Goal: Task Accomplishment & Management: Manage account settings

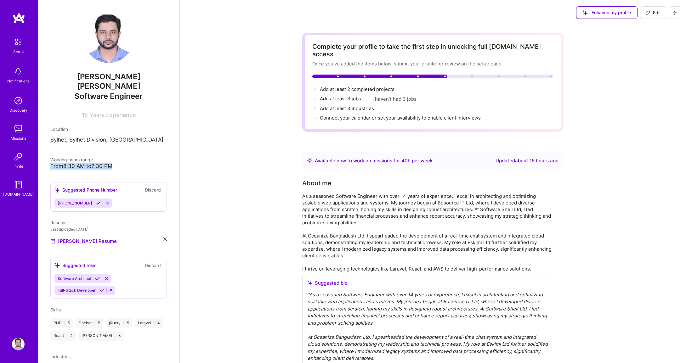
drag, startPoint x: 126, startPoint y: 153, endPoint x: 138, endPoint y: 159, distance: 13.8
click at [138, 159] on div "Working hours range From 8:30 AM to 7:30 PM" at bounding box center [108, 162] width 116 height 13
click at [354, 105] on span "Add at least 3 industries →" at bounding box center [350, 108] width 60 height 6
select select "US"
select select "Right Now"
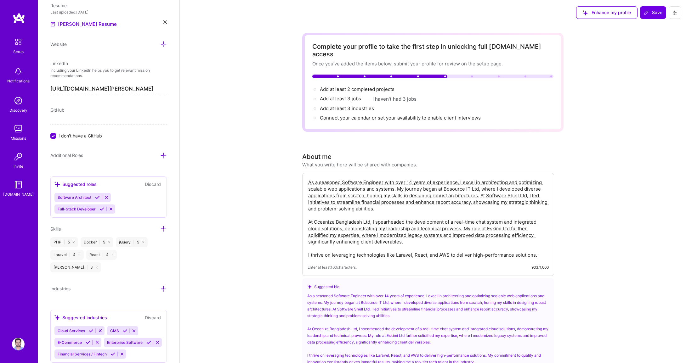
scroll to position [336, 0]
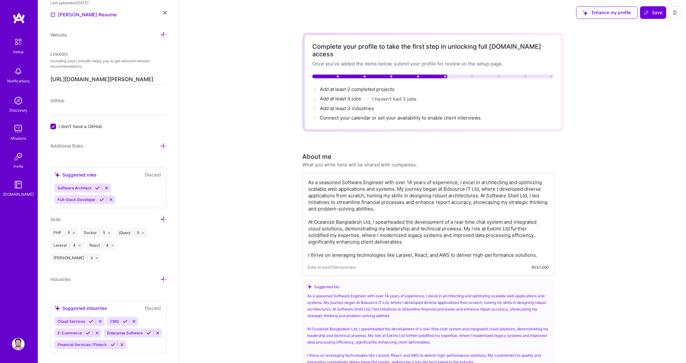
click at [138, 317] on div "Cloud Services CMS E-Commerce Enterprise Software Financial Services / Fintech" at bounding box center [108, 333] width 108 height 32
click at [154, 317] on div "Cloud Services CMS E-Commerce Enterprise Software Financial Services / Fintech" at bounding box center [108, 333] width 108 height 32
click at [160, 276] on icon at bounding box center [163, 279] width 7 height 7
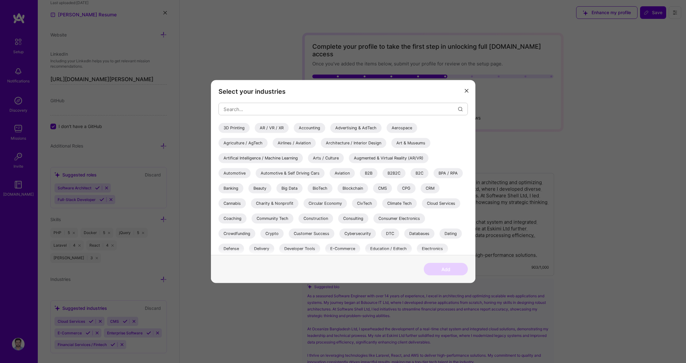
click at [465, 91] on icon "modal" at bounding box center [467, 91] width 4 height 4
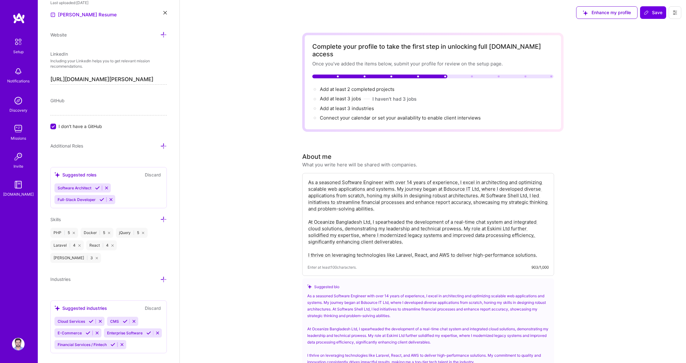
click at [74, 331] on span "E-Commerce" at bounding box center [70, 333] width 24 height 5
click at [107, 331] on span "Enterprise Software" at bounding box center [125, 333] width 36 height 5
click at [146, 331] on icon at bounding box center [148, 333] width 5 height 5
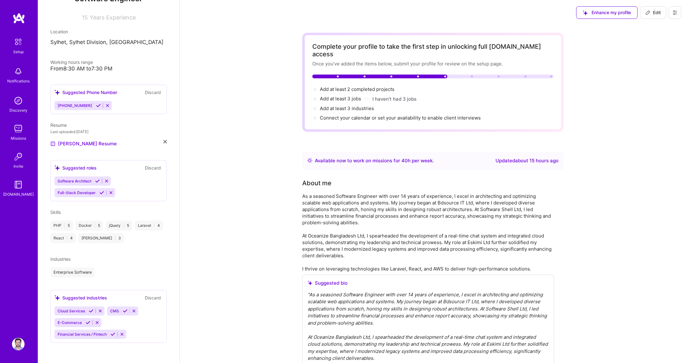
click at [88, 324] on icon at bounding box center [88, 322] width 5 height 5
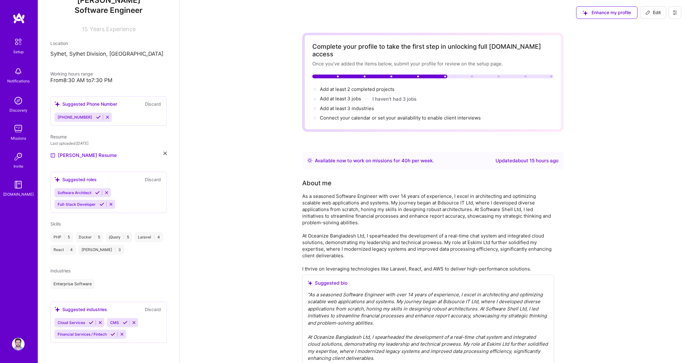
scroll to position [76, 0]
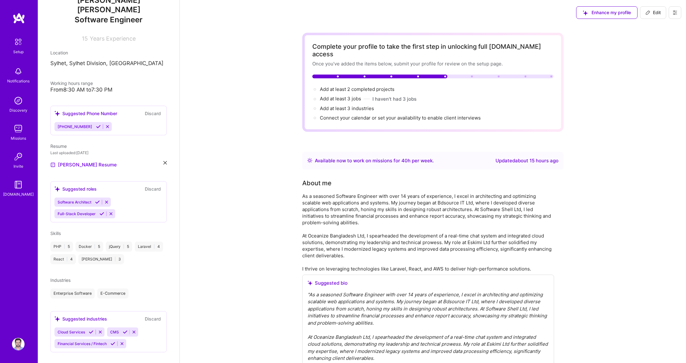
click at [137, 289] on div "Enterprise Software E-Commerce" at bounding box center [108, 294] width 116 height 10
click at [136, 289] on div "Enterprise Software E-Commerce" at bounding box center [108, 294] width 116 height 10
click at [147, 335] on div "Cloud Services CMS Financial Services / Fintech" at bounding box center [108, 338] width 108 height 21
click at [133, 336] on div "Cloud Services CMS Financial Services / Fintech" at bounding box center [108, 338] width 108 height 21
drag, startPoint x: 137, startPoint y: 285, endPoint x: 132, endPoint y: 284, distance: 4.4
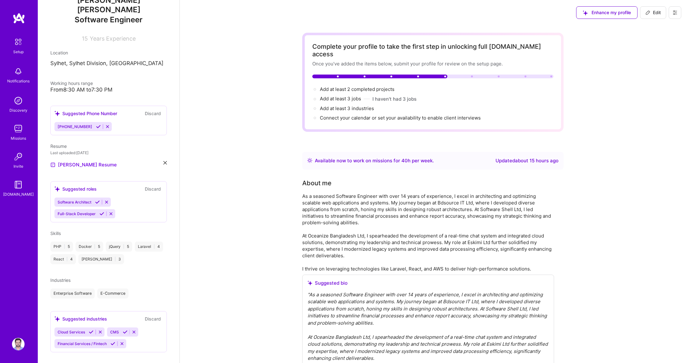
click at [136, 289] on div "Enterprise Software E-Commerce" at bounding box center [108, 294] width 116 height 10
click at [120, 289] on div "E-Commerce" at bounding box center [112, 294] width 31 height 10
drag, startPoint x: 141, startPoint y: 284, endPoint x: 124, endPoint y: 284, distance: 17.3
click at [141, 289] on div "Enterprise Software E-Commerce" at bounding box center [108, 294] width 116 height 10
click at [134, 289] on div "Enterprise Software E-Commerce" at bounding box center [108, 294] width 116 height 10
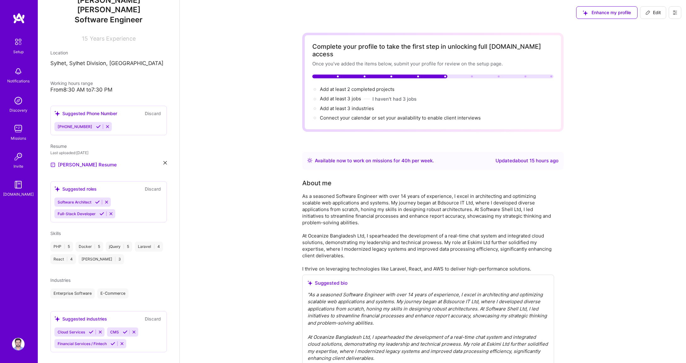
click at [134, 289] on div "Enterprise Software E-Commerce" at bounding box center [108, 294] width 116 height 10
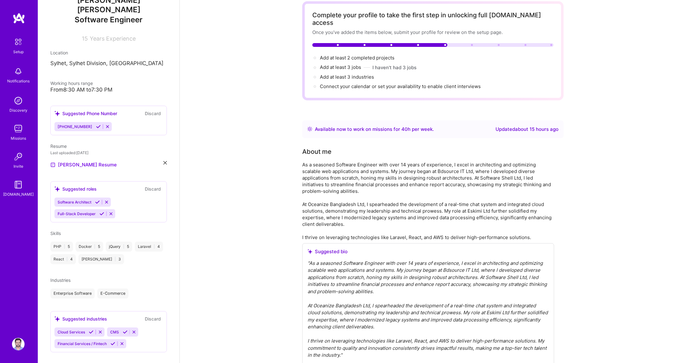
scroll to position [189, 0]
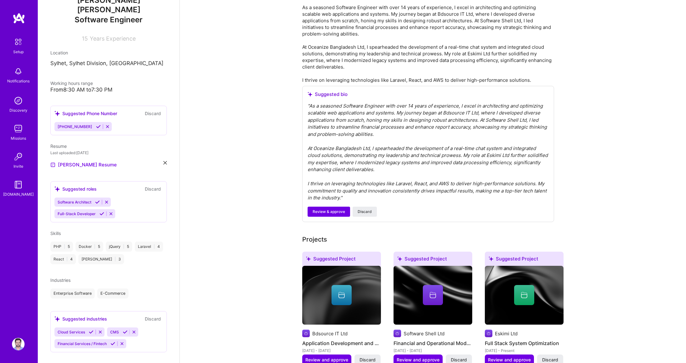
click at [135, 289] on div "Enterprise Software E-Commerce" at bounding box center [108, 294] width 116 height 10
click at [95, 289] on div "Enterprise Software E-Commerce" at bounding box center [108, 294] width 116 height 10
click at [123, 289] on div "E-Commerce" at bounding box center [112, 294] width 31 height 10
click at [129, 289] on div "Enterprise Software E-Commerce" at bounding box center [108, 294] width 116 height 10
click at [64, 295] on div "[PERSON_NAME] [PERSON_NAME] Software Engineer 15 Years Experience Location [GEO…" at bounding box center [109, 181] width 142 height 363
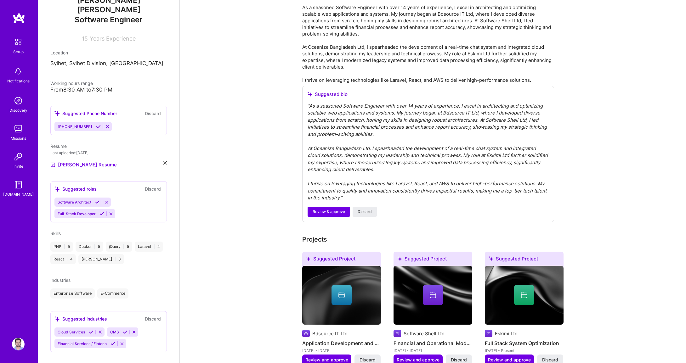
click at [58, 294] on div "[PERSON_NAME] [PERSON_NAME] Software Engineer 15 Years Experience Location [GEO…" at bounding box center [109, 181] width 142 height 363
click at [57, 294] on div "[PERSON_NAME] [PERSON_NAME] Software Engineer 15 Years Experience Location [GEO…" at bounding box center [109, 181] width 142 height 363
click at [49, 279] on div "[PERSON_NAME] [PERSON_NAME] Software Engineer 15 Years Experience Location [GEO…" at bounding box center [109, 181] width 142 height 363
drag, startPoint x: 52, startPoint y: 285, endPoint x: 64, endPoint y: 286, distance: 12.1
click at [53, 289] on div "Enterprise Software" at bounding box center [72, 294] width 44 height 10
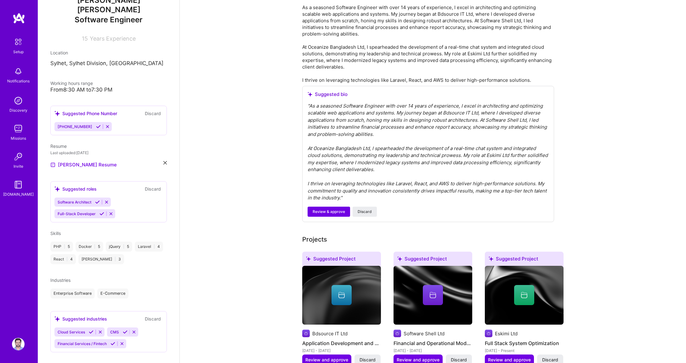
click at [129, 289] on div "Enterprise Software E-Commerce" at bounding box center [108, 294] width 116 height 10
click at [135, 289] on div "Enterprise Software E-Commerce" at bounding box center [108, 294] width 116 height 10
drag, startPoint x: 98, startPoint y: 297, endPoint x: 65, endPoint y: 297, distance: 33.7
click at [97, 297] on div "[PERSON_NAME] [PERSON_NAME] Software Engineer 15 Years Experience Location [GEO…" at bounding box center [109, 181] width 142 height 363
drag, startPoint x: 65, startPoint y: 297, endPoint x: 74, endPoint y: 281, distance: 19.1
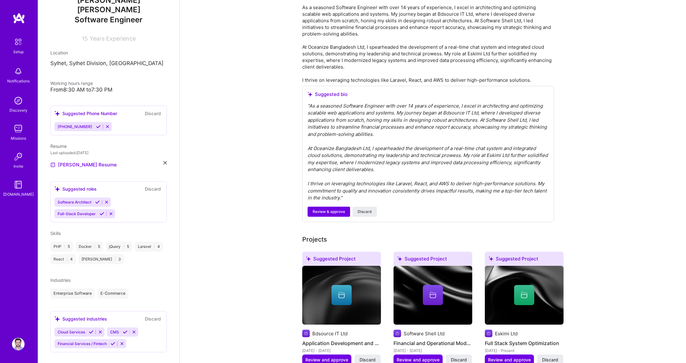
click at [63, 296] on div "[PERSON_NAME] [PERSON_NAME] Software Engineer 15 Years Experience Location [GEO…" at bounding box center [109, 181] width 142 height 363
click at [129, 289] on div "Enterprise Software E-Commerce" at bounding box center [108, 294] width 116 height 10
click at [130, 289] on div "Enterprise Software E-Commerce" at bounding box center [108, 294] width 116 height 10
click at [113, 289] on div "E-Commerce" at bounding box center [112, 294] width 31 height 10
click at [143, 336] on div "Cloud Services CMS Financial Services / Fintech" at bounding box center [108, 338] width 108 height 21
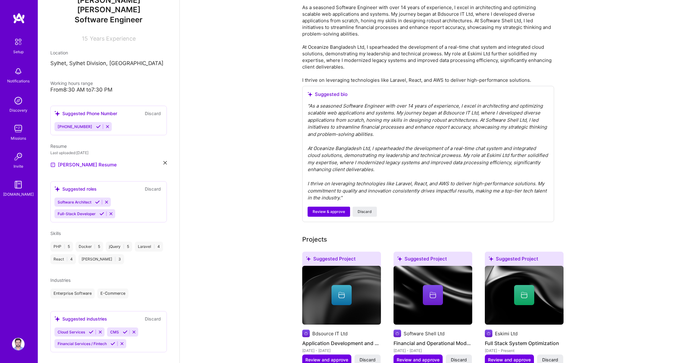
click at [139, 336] on div "Cloud Services CMS Financial Services / Fintech" at bounding box center [108, 338] width 108 height 21
click at [138, 336] on div "Cloud Services CMS Financial Services / Fintech" at bounding box center [108, 338] width 108 height 21
click at [123, 342] on icon at bounding box center [122, 344] width 5 height 5
click at [99, 330] on icon at bounding box center [100, 332] width 5 height 5
click at [132, 330] on icon at bounding box center [134, 332] width 5 height 5
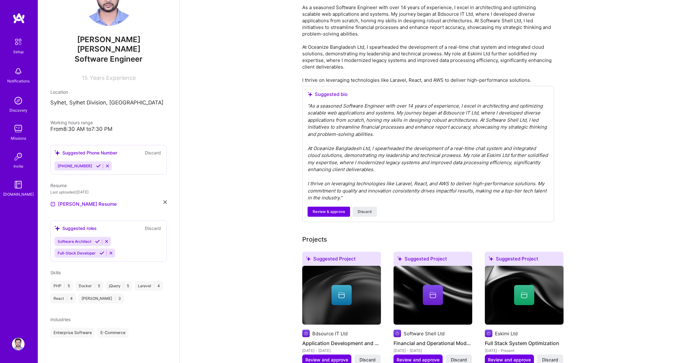
scroll to position [28, 0]
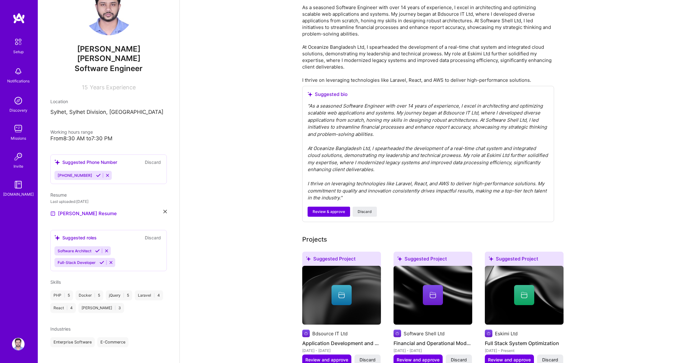
drag, startPoint x: 145, startPoint y: 335, endPoint x: 128, endPoint y: 337, distance: 17.5
click at [145, 337] on div "Enterprise Software E-Commerce" at bounding box center [108, 342] width 116 height 10
click at [88, 337] on div "Enterprise Software" at bounding box center [72, 342] width 44 height 10
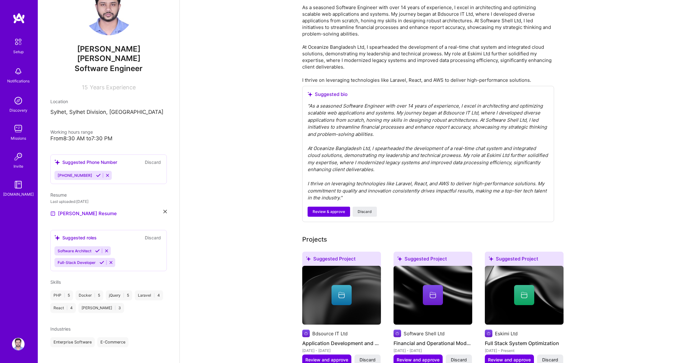
click at [106, 337] on div "E-Commerce" at bounding box center [112, 342] width 31 height 10
click at [135, 337] on div "Enterprise Software E-Commerce" at bounding box center [108, 342] width 116 height 10
click at [117, 337] on div "E-Commerce" at bounding box center [112, 342] width 31 height 10
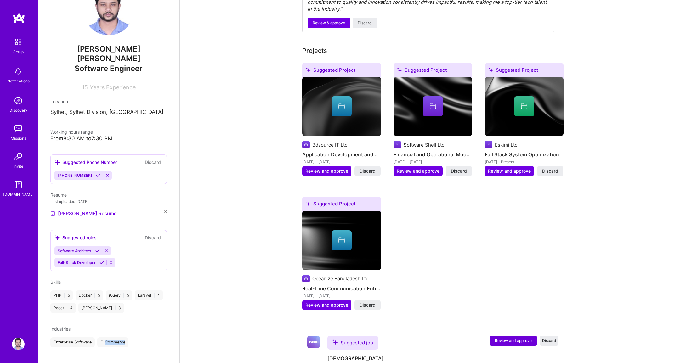
click at [137, 337] on div "Enterprise Software E-Commerce" at bounding box center [108, 342] width 116 height 10
click at [136, 337] on div "Enterprise Software E-Commerce" at bounding box center [108, 342] width 116 height 10
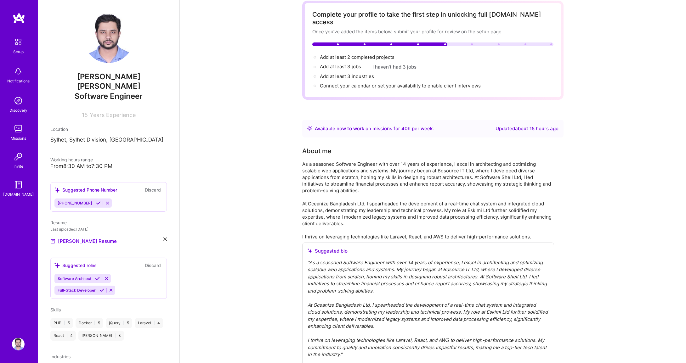
scroll to position [0, 0]
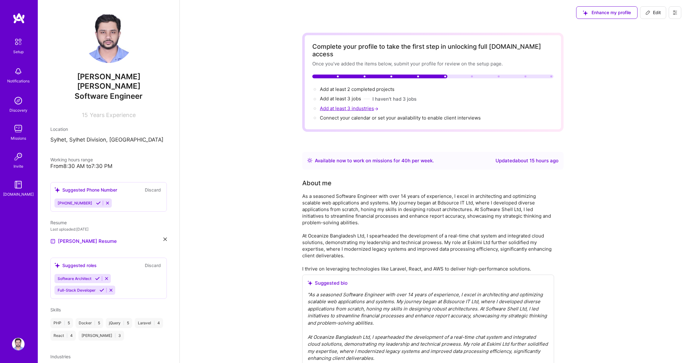
click at [360, 105] on span "Add at least 3 industries →" at bounding box center [350, 108] width 60 height 6
select select "US"
select select "Right Now"
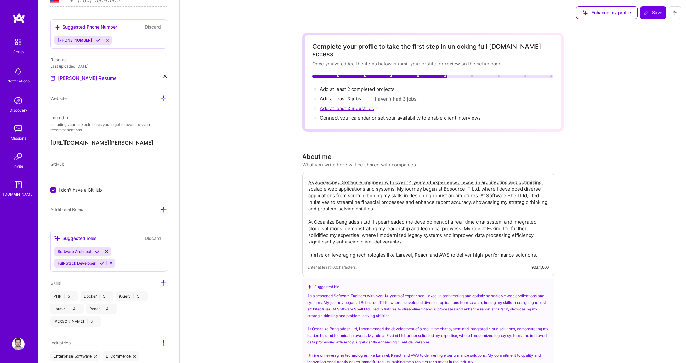
scroll to position [274, 0]
click at [160, 338] on icon at bounding box center [163, 341] width 7 height 7
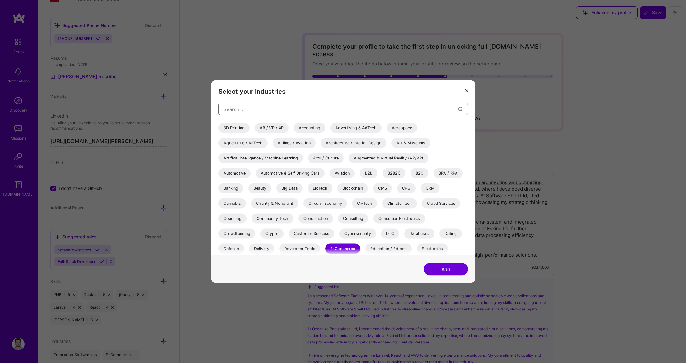
click at [343, 110] on input "modal" at bounding box center [340, 109] width 235 height 16
click at [358, 125] on div "Advertising & AdTech" at bounding box center [355, 128] width 51 height 10
click at [447, 268] on button "Add" at bounding box center [446, 269] width 44 height 13
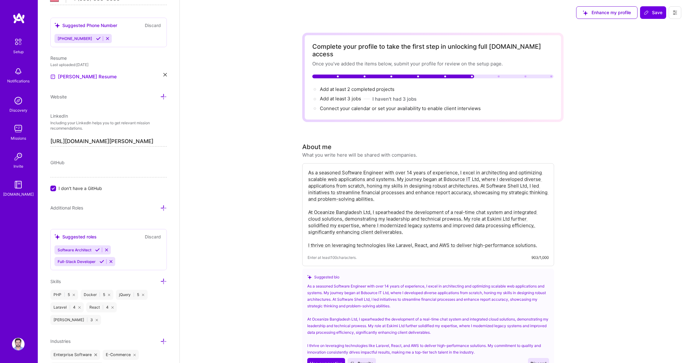
click at [160, 338] on icon at bounding box center [163, 341] width 7 height 7
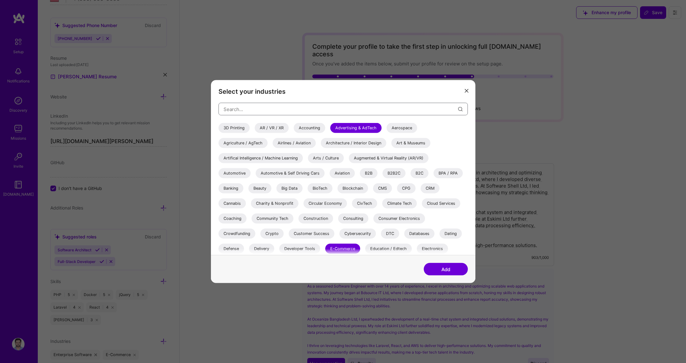
click at [306, 108] on input "modal" at bounding box center [340, 109] width 235 height 16
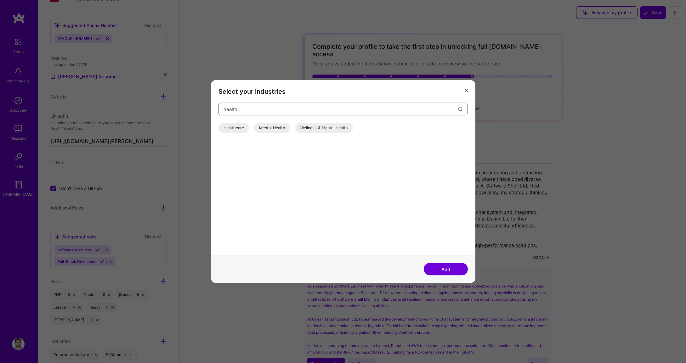
type input "health"
click at [231, 128] on div "Healthcare" at bounding box center [233, 128] width 31 height 10
click at [451, 269] on button "Add" at bounding box center [446, 269] width 44 height 13
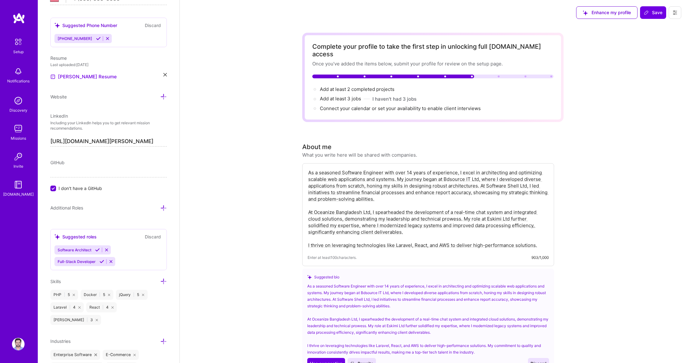
click at [161, 338] on icon at bounding box center [163, 341] width 7 height 7
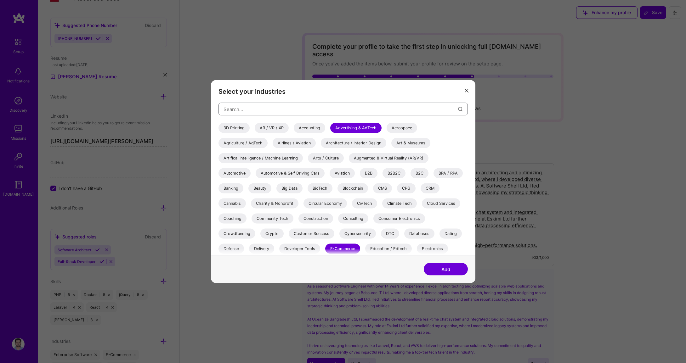
click at [440, 108] on input "modal" at bounding box center [340, 109] width 235 height 16
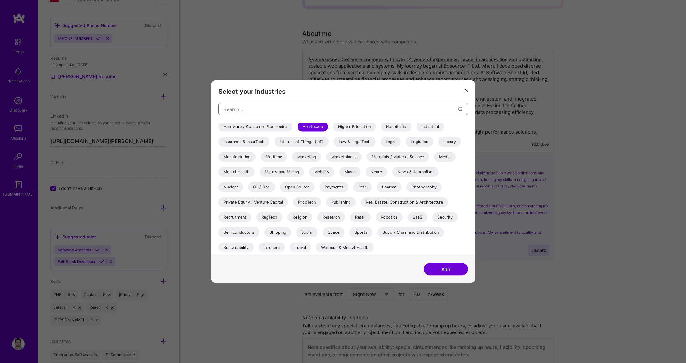
scroll to position [227, 0]
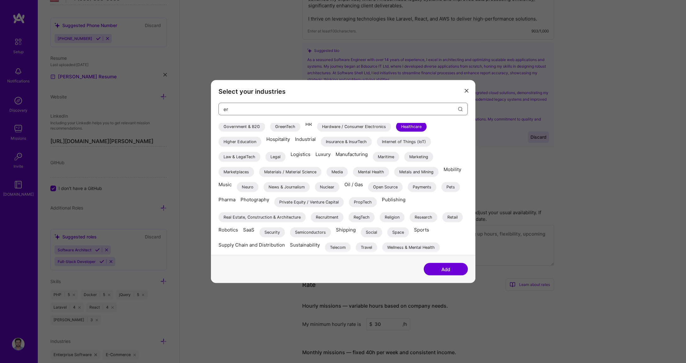
type input "erp"
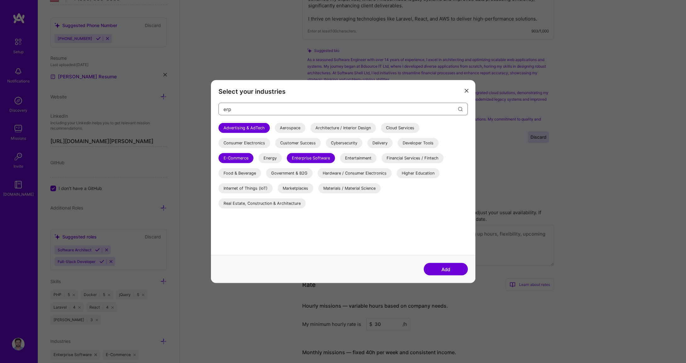
scroll to position [0, 0]
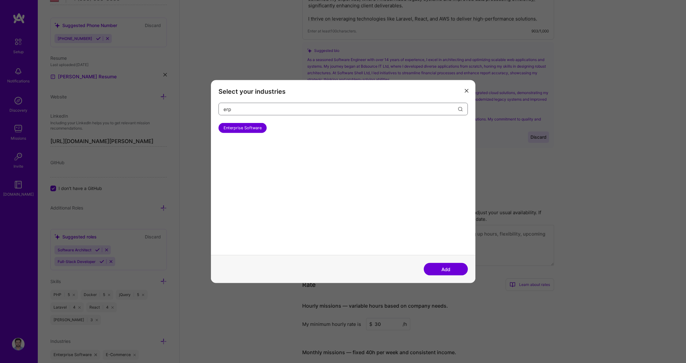
click at [446, 111] on input "erp" at bounding box center [340, 109] width 235 height 16
drag, startPoint x: 245, startPoint y: 109, endPoint x: 187, endPoint y: 107, distance: 58.3
click at [187, 107] on div "Select your industries erp Enterprise Software Add" at bounding box center [343, 181] width 686 height 363
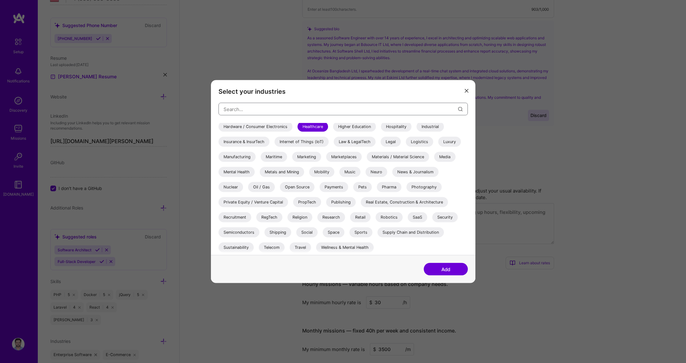
scroll to position [264, 0]
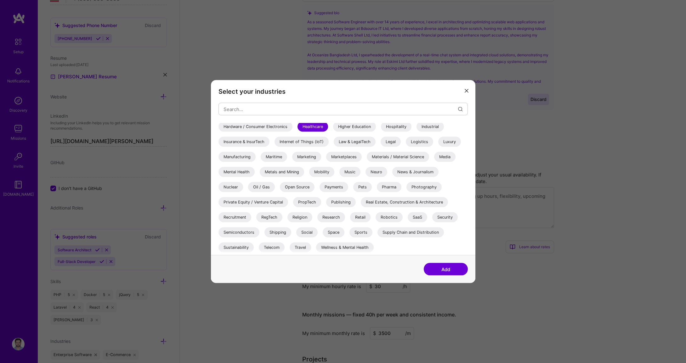
click at [441, 218] on div "Security" at bounding box center [444, 217] width 25 height 10
click at [449, 276] on div "Add" at bounding box center [343, 269] width 264 height 28
click at [450, 271] on button "Add" at bounding box center [446, 269] width 44 height 13
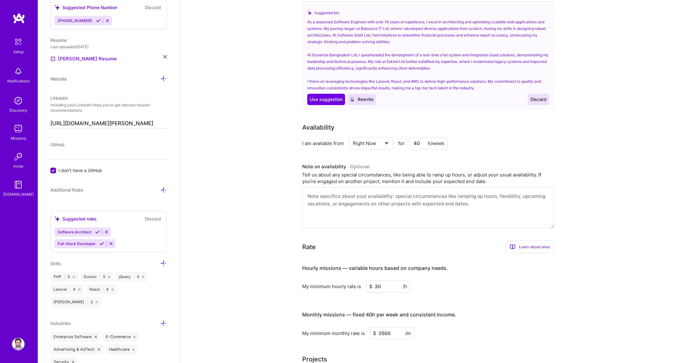
scroll to position [299, 0]
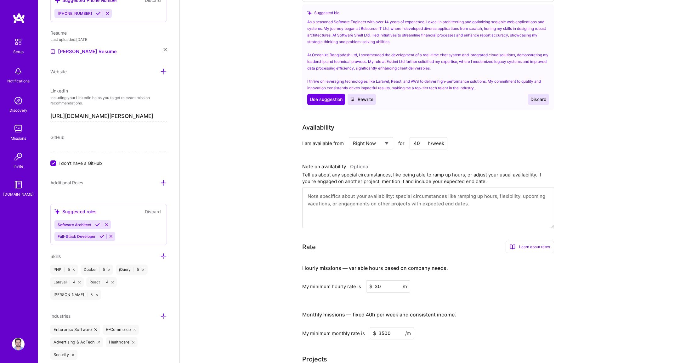
click at [86, 169] on div "Edit photo [PERSON_NAME] [PERSON_NAME] Software Engineer 15 Years Experience Lo…" at bounding box center [109, 181] width 142 height 363
click at [160, 180] on icon at bounding box center [163, 183] width 7 height 7
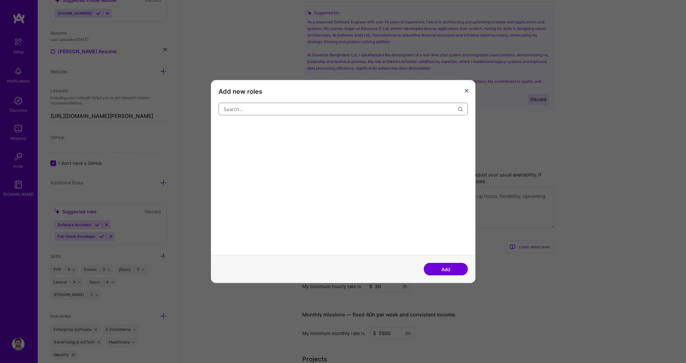
click at [299, 106] on input "modal" at bounding box center [340, 109] width 235 height 16
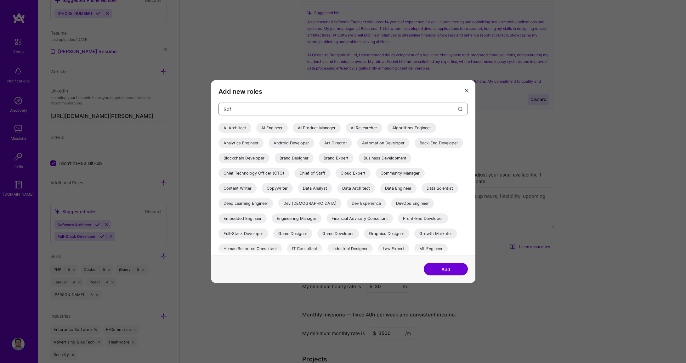
type input "Soft"
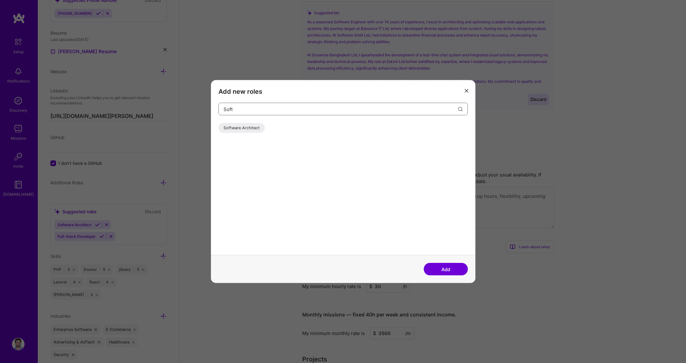
drag, startPoint x: 249, startPoint y: 108, endPoint x: 161, endPoint y: 100, distance: 89.1
click at [161, 101] on div "Add new roles Soft Software Architect Add" at bounding box center [343, 181] width 686 height 363
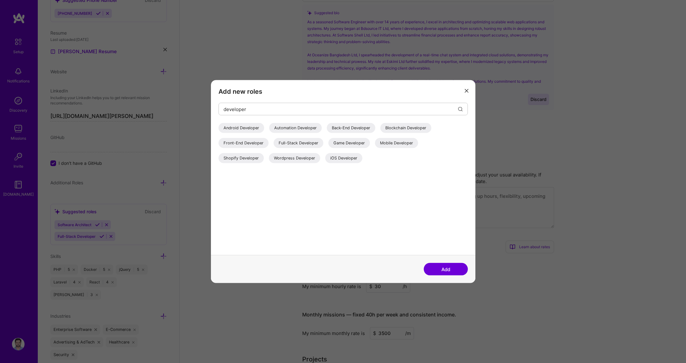
click at [310, 141] on div "Full-Stack Developer" at bounding box center [299, 143] width 50 height 10
click at [359, 127] on div "Back-End Developer" at bounding box center [351, 128] width 48 height 10
drag, startPoint x: 247, startPoint y: 109, endPoint x: 158, endPoint y: 98, distance: 89.8
click at [158, 98] on div "Add new roles developer Android Developer Automation Developer Back-End Develop…" at bounding box center [343, 181] width 686 height 363
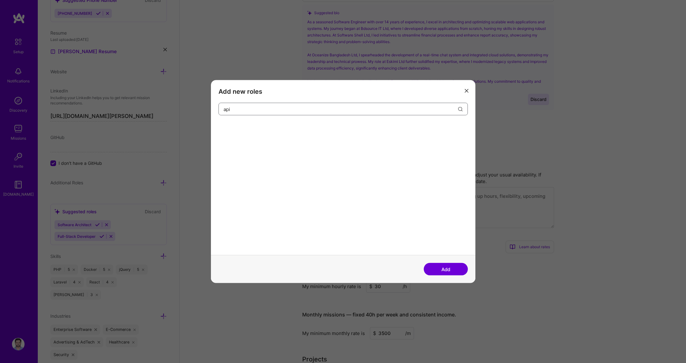
drag, startPoint x: 253, startPoint y: 115, endPoint x: 183, endPoint y: 107, distance: 70.9
click at [183, 107] on div "Add new roles api Add" at bounding box center [343, 181] width 686 height 363
type input "web"
drag, startPoint x: 276, startPoint y: 108, endPoint x: 153, endPoint y: 102, distance: 122.6
click at [154, 103] on div "Add new roles web Add" at bounding box center [343, 181] width 686 height 363
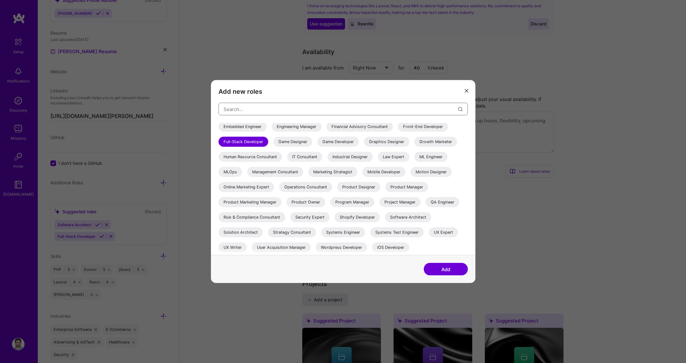
scroll to position [416, 0]
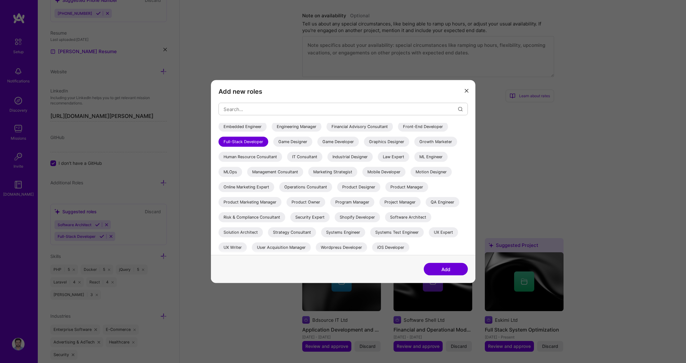
click at [436, 265] on button "Add" at bounding box center [446, 269] width 44 height 13
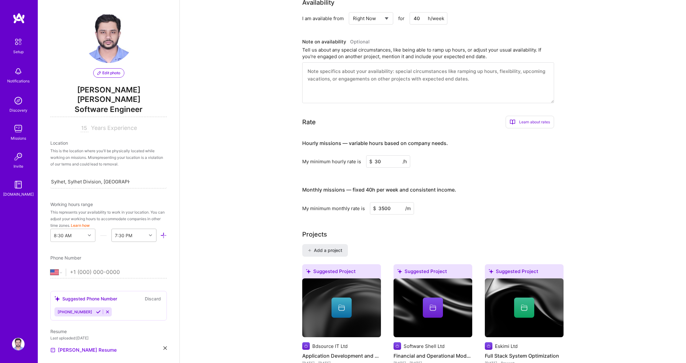
scroll to position [340, 0]
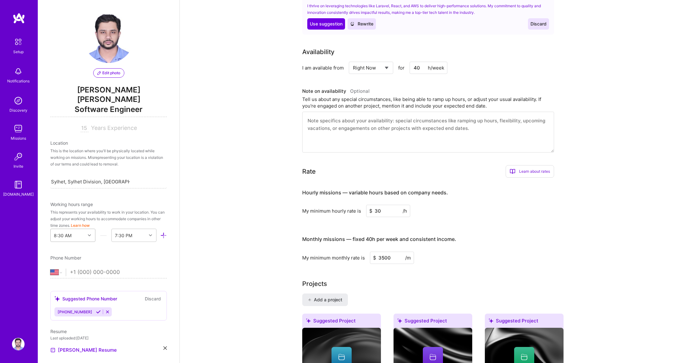
click at [85, 231] on div at bounding box center [90, 235] width 10 height 8
click at [127, 237] on div "Edit photo [PERSON_NAME] [PERSON_NAME] Software Engineer 15 Years Experience Lo…" at bounding box center [109, 181] width 142 height 363
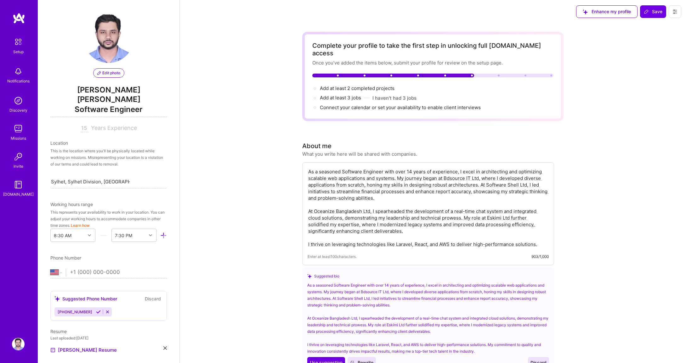
scroll to position [0, 0]
click at [376, 86] on span "Add at least 2 completed projects →" at bounding box center [360, 89] width 80 height 6
click at [371, 95] on div "Add at least 3 jobs → I haven't had 3 jobs" at bounding box center [368, 98] width 97 height 7
click at [337, 96] on span "Add at least 3 jobs →" at bounding box center [343, 99] width 47 height 6
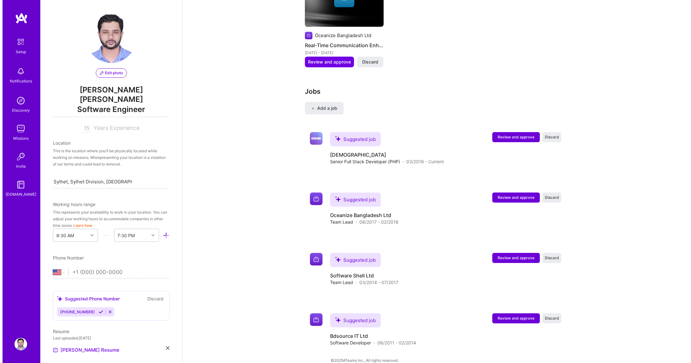
scroll to position [835, 0]
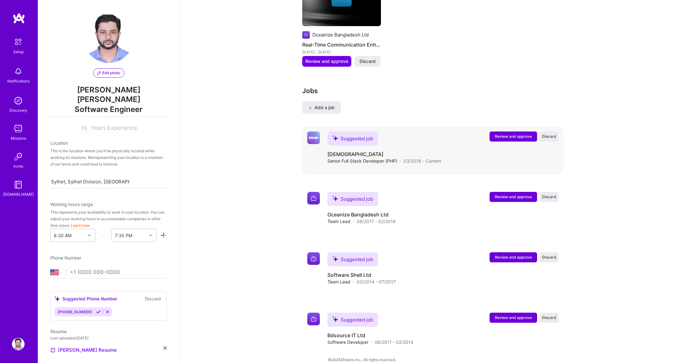
click at [512, 134] on span "Review and approve" at bounding box center [513, 136] width 37 height 5
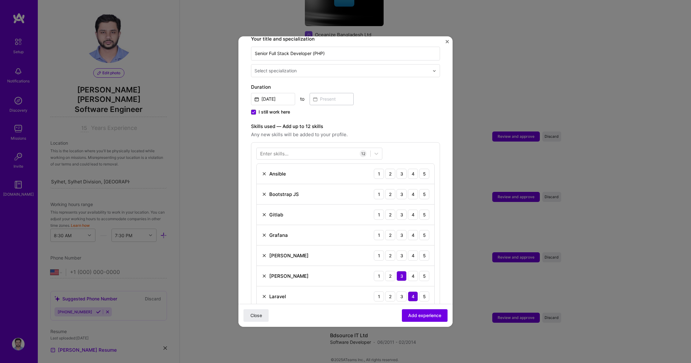
scroll to position [264, 0]
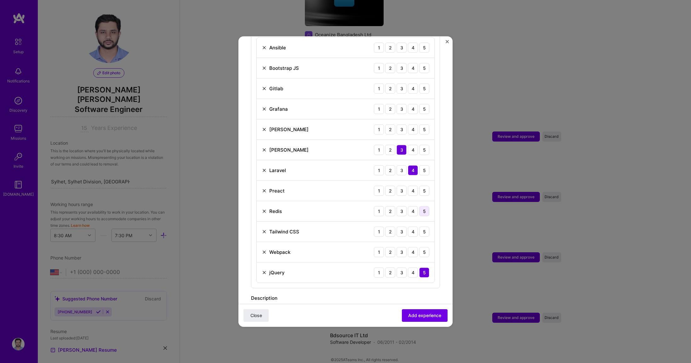
click at [420, 206] on div "5" at bounding box center [424, 211] width 10 height 10
click at [263, 188] on img at bounding box center [264, 190] width 5 height 5
click at [398, 206] on div "3" at bounding box center [401, 211] width 10 height 10
click at [408, 227] on div "4" at bounding box center [413, 232] width 10 height 10
click at [419, 125] on div "5" at bounding box center [424, 129] width 10 height 10
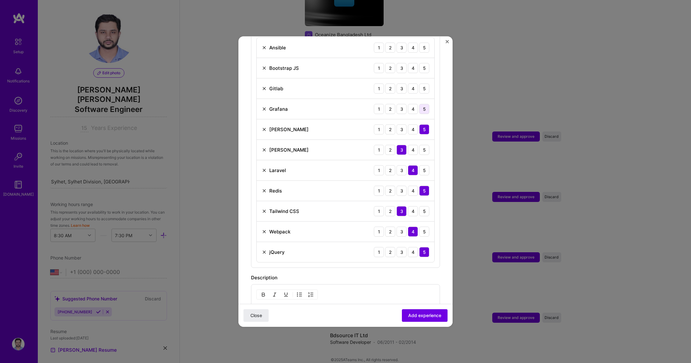
click at [422, 105] on div "5" at bounding box center [424, 109] width 10 height 10
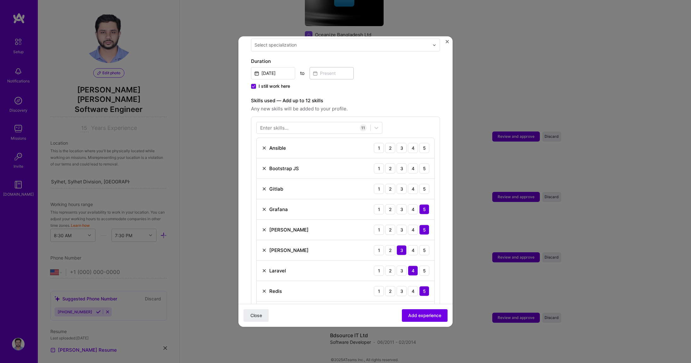
scroll to position [151, 0]
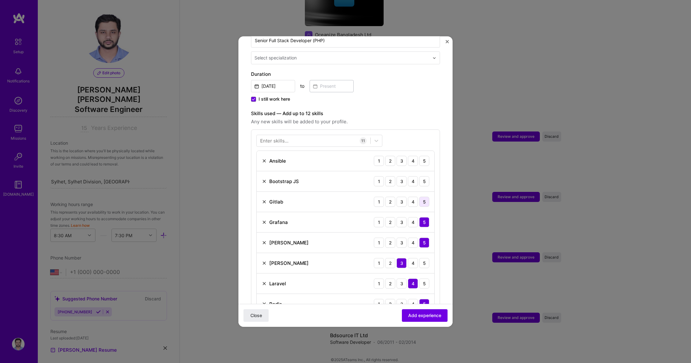
click at [419, 197] on div "5" at bounding box center [424, 202] width 10 height 10
click at [265, 199] on img at bounding box center [264, 201] width 5 height 5
click at [421, 176] on div "5" at bounding box center [424, 181] width 10 height 10
click at [419, 157] on div "5" at bounding box center [424, 161] width 10 height 10
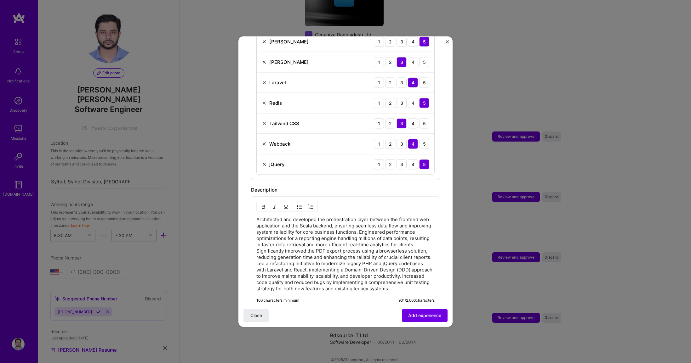
scroll to position [189, 0]
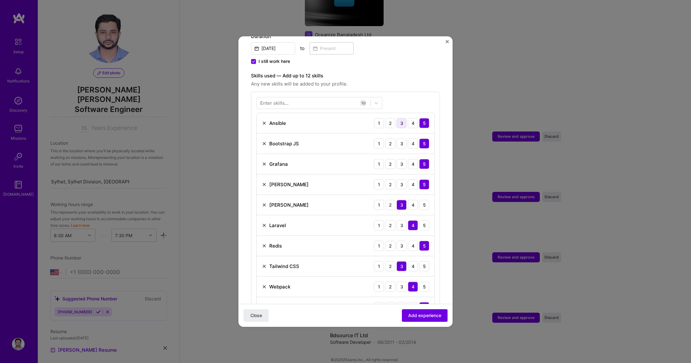
click at [396, 118] on div "3" at bounding box center [401, 123] width 10 height 10
click at [400, 179] on div "3" at bounding box center [401, 184] width 10 height 10
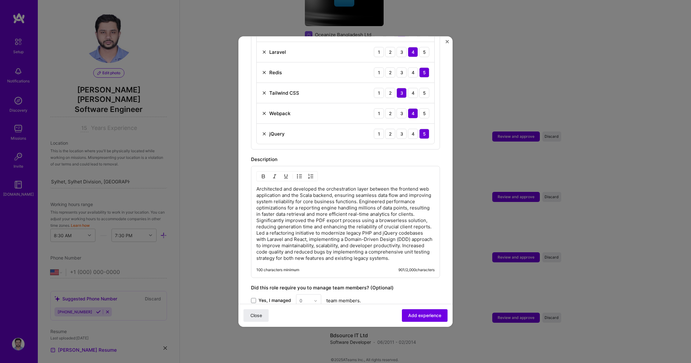
scroll to position [449, 0]
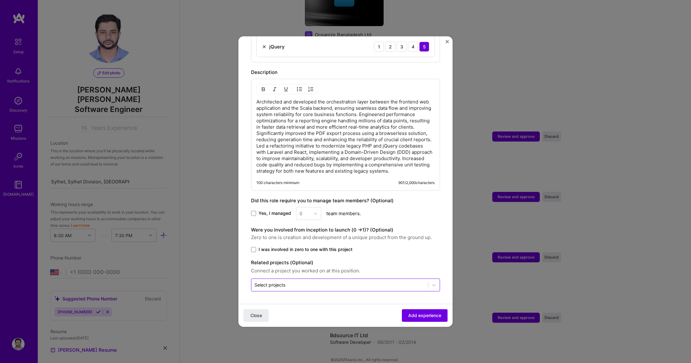
click at [327, 279] on div "Select projects" at bounding box center [339, 285] width 177 height 12
click at [423, 315] on span "Add experience" at bounding box center [424, 316] width 33 height 6
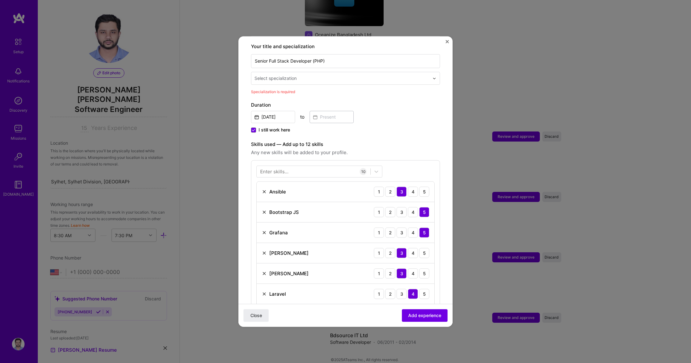
scroll to position [55, 0]
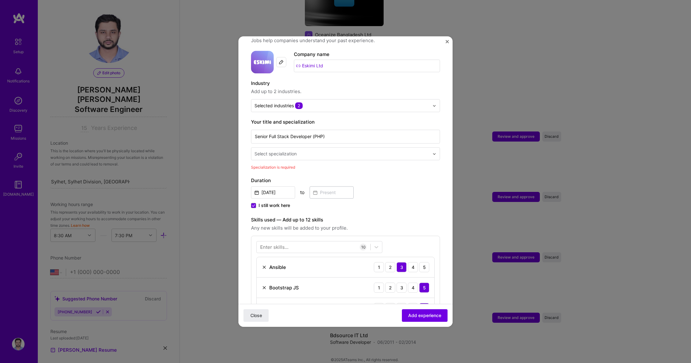
click at [319, 148] on div "Select specialization" at bounding box center [341, 154] width 181 height 12
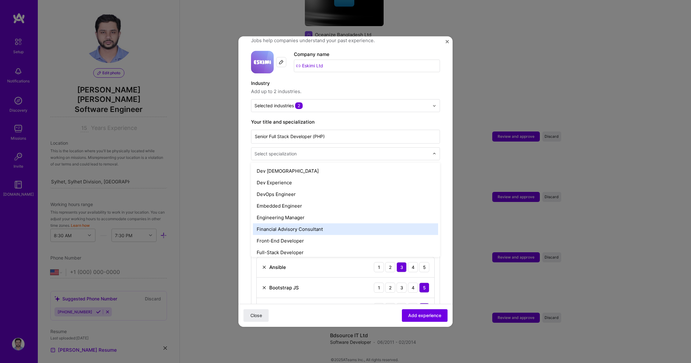
scroll to position [309, 0]
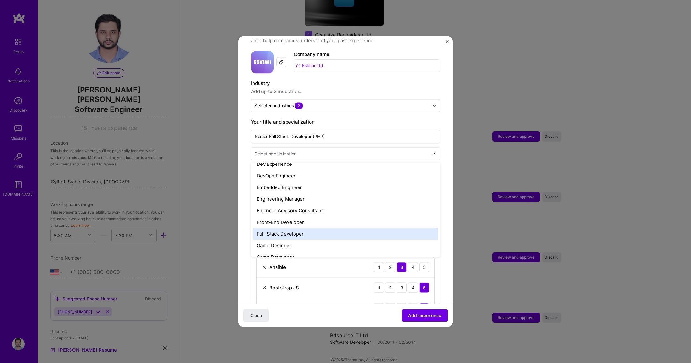
click at [296, 228] on div "Full-Stack Developer" at bounding box center [345, 234] width 185 height 12
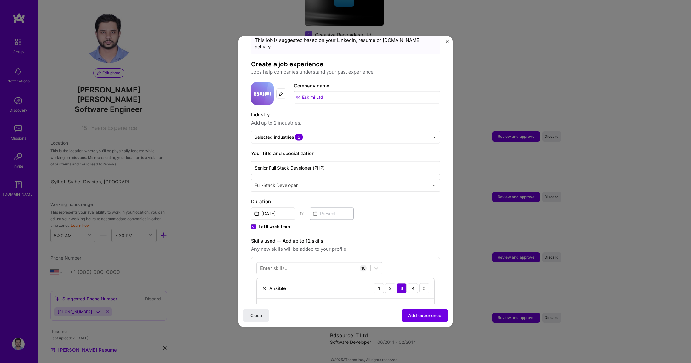
scroll to position [0, 0]
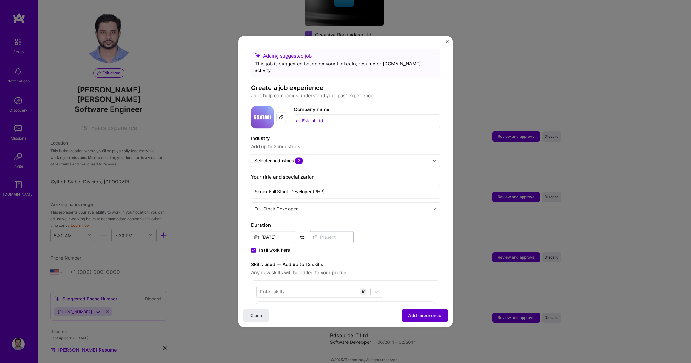
click at [415, 318] on span "Add experience" at bounding box center [424, 316] width 33 height 6
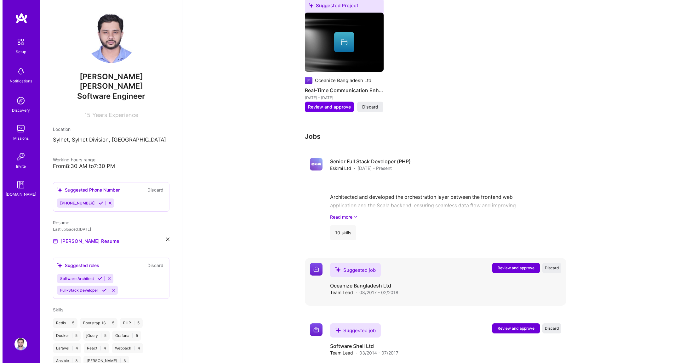
scroll to position [647, 0]
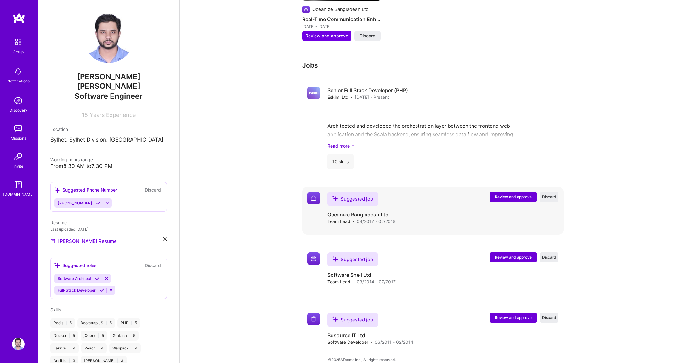
click at [527, 194] on span "Review and approve" at bounding box center [513, 196] width 37 height 5
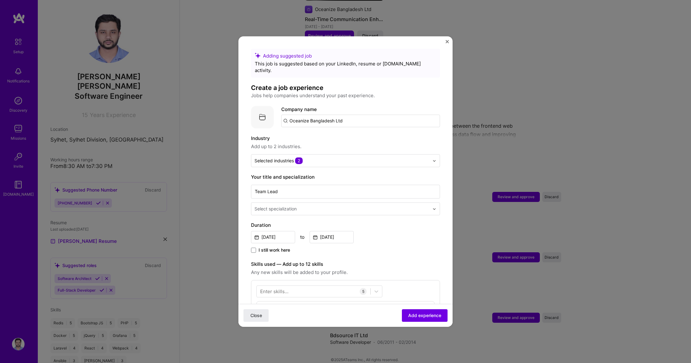
click at [432, 207] on img at bounding box center [434, 209] width 4 height 4
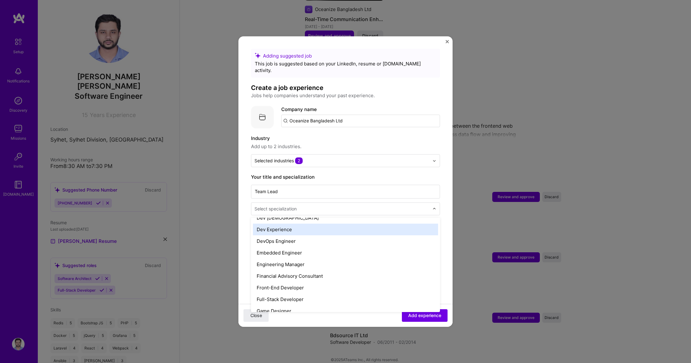
scroll to position [347, 0]
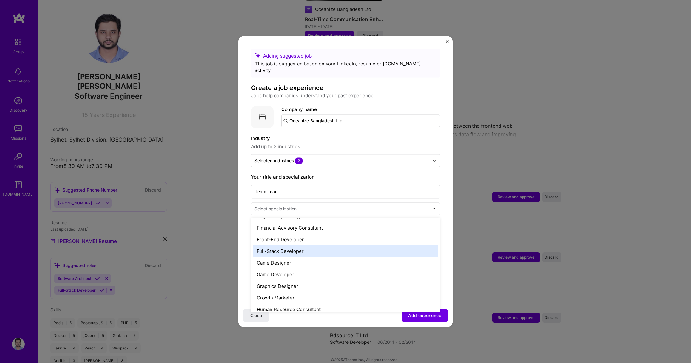
click at [295, 246] on div "Full-Stack Developer" at bounding box center [345, 252] width 185 height 12
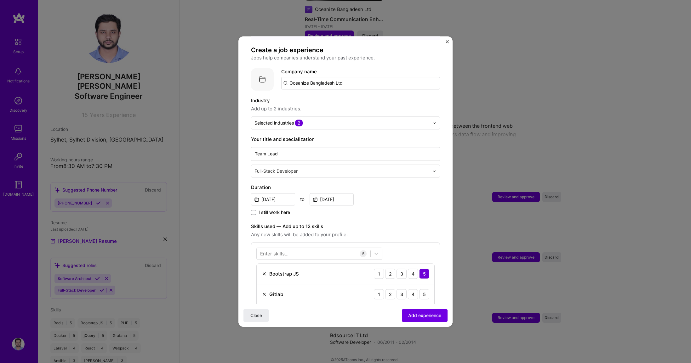
scroll to position [151, 0]
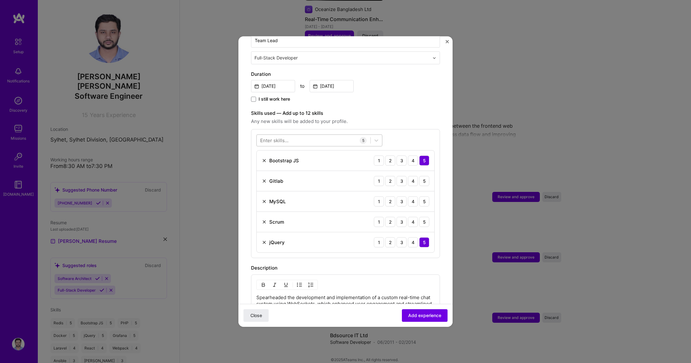
click at [337, 135] on div at bounding box center [314, 140] width 114 height 10
click at [299, 225] on div "ES6+" at bounding box center [319, 228] width 118 height 7
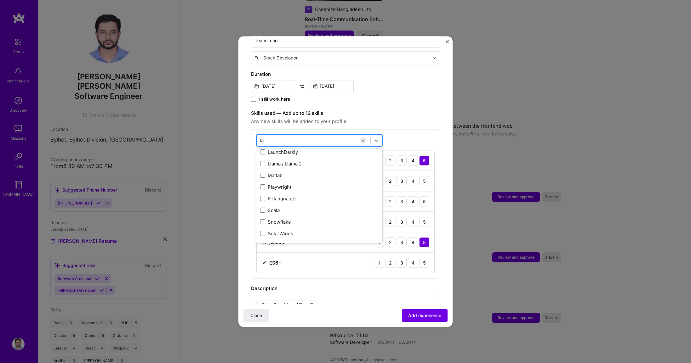
scroll to position [0, 0]
type input "l"
click at [331, 277] on div "Adding suggested job This job is suggested based on your LinkedIn, resume or [D…" at bounding box center [345, 190] width 189 height 585
click at [300, 135] on div at bounding box center [314, 140] width 114 height 10
click at [270, 186] on div "PHP" at bounding box center [319, 189] width 118 height 7
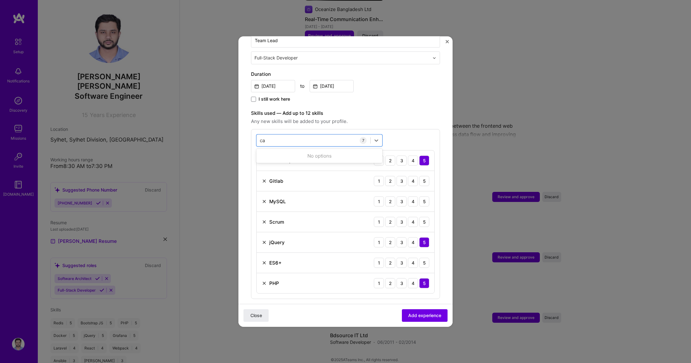
type input "c"
click at [441, 90] on form "Adding suggested job This job is suggested based on your LinkedIn, resume or [D…" at bounding box center [345, 218] width 214 height 641
click at [291, 135] on div at bounding box center [314, 140] width 114 height 10
click at [410, 96] on div "I still work here" at bounding box center [345, 99] width 189 height 7
drag, startPoint x: 278, startPoint y: 133, endPoint x: 197, endPoint y: 120, distance: 81.7
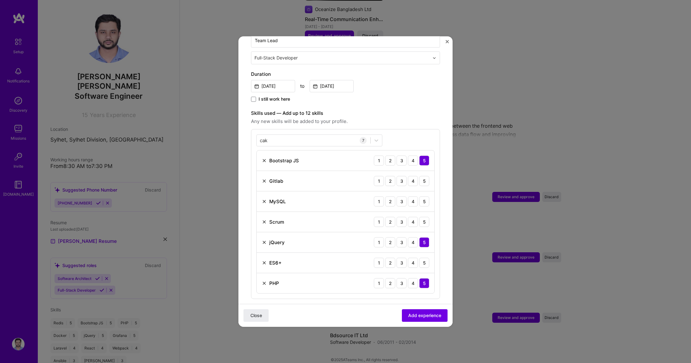
click at [197, 120] on div "Adding suggested job This job is suggested based on your LinkedIn, resume or [D…" at bounding box center [345, 181] width 691 height 363
click at [418, 96] on div "I still work here" at bounding box center [345, 99] width 189 height 7
click at [410, 217] on div "4" at bounding box center [413, 222] width 10 height 10
click at [419, 196] on div "5" at bounding box center [424, 201] width 10 height 10
click at [419, 176] on div "5" at bounding box center [424, 181] width 10 height 10
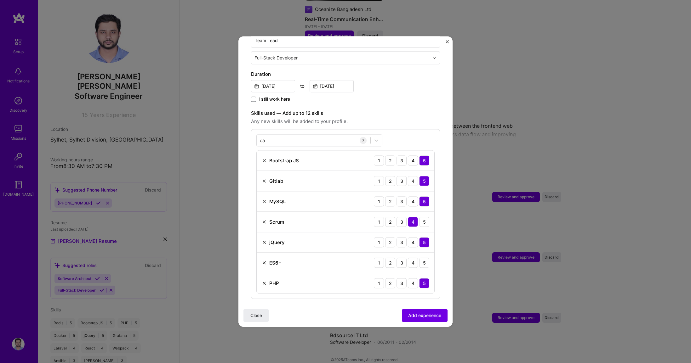
click at [261, 175] on div "Gitlab 1 2 3 4 5" at bounding box center [346, 181] width 178 height 20
click at [263, 178] on img at bounding box center [264, 180] width 5 height 5
click at [285, 135] on div "ca ca" at bounding box center [314, 140] width 114 height 10
click at [228, 129] on div "Adding suggested job This job is suggested based on your LinkedIn, resume or [D…" at bounding box center [345, 181] width 691 height 363
type input "c"
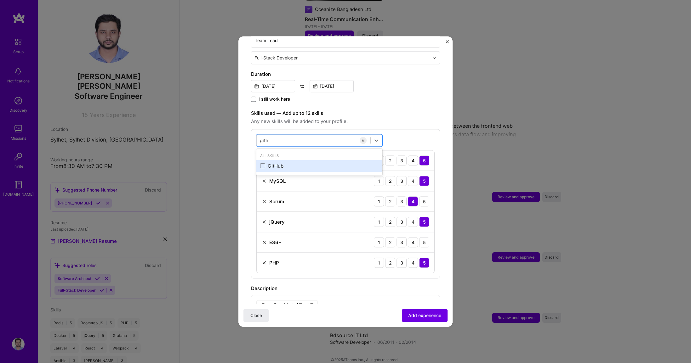
click at [299, 163] on div "GitHub" at bounding box center [319, 166] width 118 height 7
type input "gith"
click at [393, 110] on label "Skills used — Add up to 12 skills" at bounding box center [345, 114] width 189 height 8
drag, startPoint x: 419, startPoint y: 276, endPoint x: 418, endPoint y: 280, distance: 3.5
click at [419, 278] on div "5" at bounding box center [424, 283] width 10 height 10
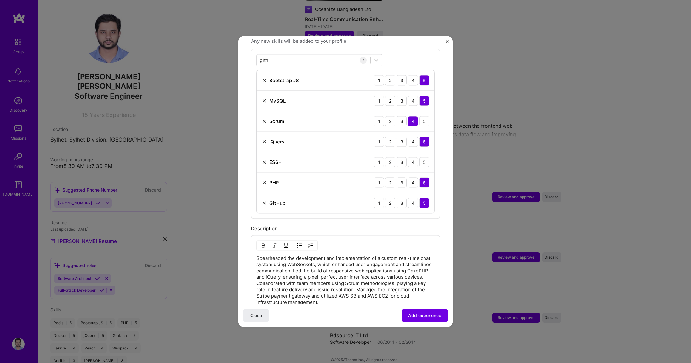
scroll to position [340, 0]
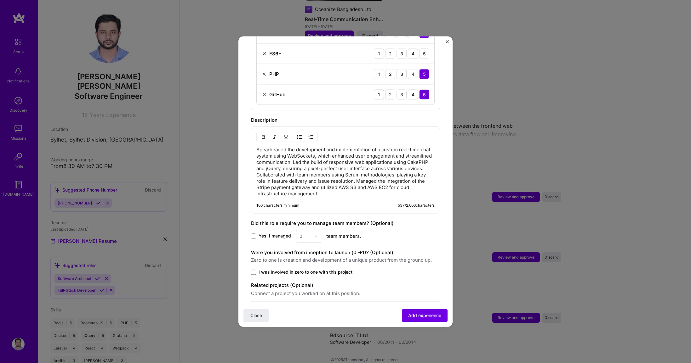
click at [271, 233] on span "Yes, I managed" at bounding box center [274, 236] width 32 height 6
click at [0, 0] on input "Yes, I managed" at bounding box center [0, 0] width 0 height 0
click at [309, 233] on input "text" at bounding box center [304, 236] width 11 height 7
drag, startPoint x: 304, startPoint y: 293, endPoint x: 308, endPoint y: 292, distance: 4.5
click at [303, 294] on div "5" at bounding box center [308, 300] width 21 height 12
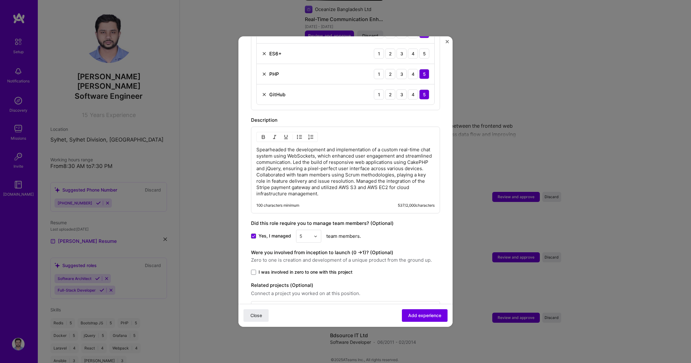
scroll to position [356, 0]
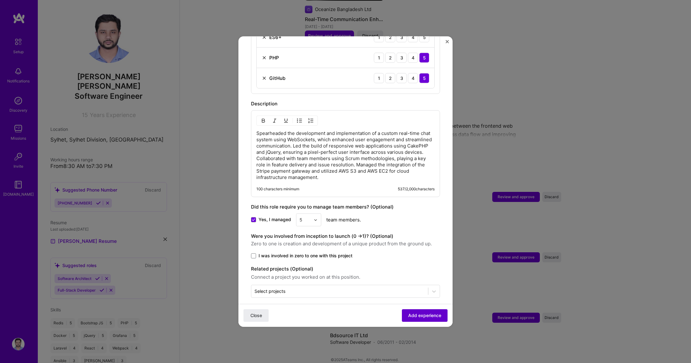
click at [413, 316] on span "Add experience" at bounding box center [424, 316] width 33 height 6
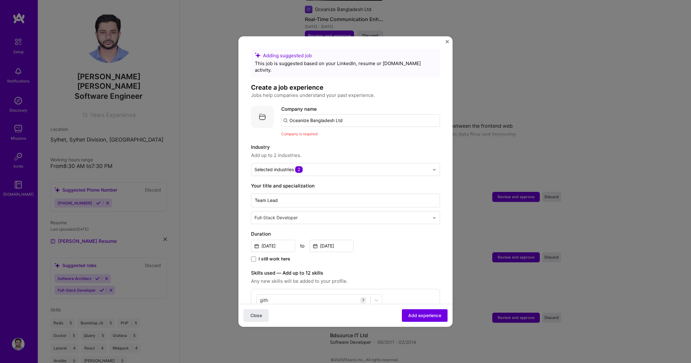
scroll to position [0, 0]
click at [324, 131] on div "Company is required" at bounding box center [360, 134] width 159 height 7
click at [349, 115] on input "Oceanize Bangladesh Ltd" at bounding box center [360, 121] width 159 height 13
click at [263, 111] on img at bounding box center [262, 117] width 23 height 23
click at [303, 132] on span "Company is required" at bounding box center [299, 134] width 36 height 5
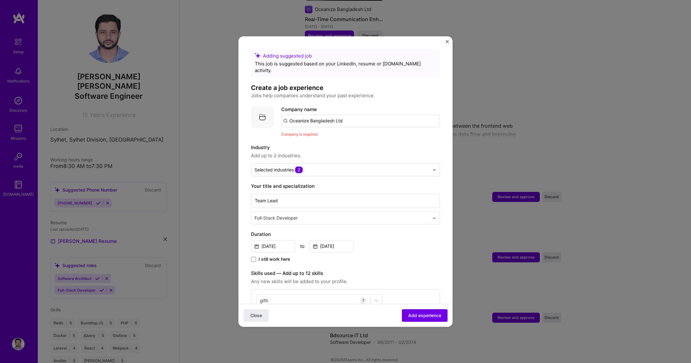
click at [352, 115] on input "Oceanize Bangladesh Ltd" at bounding box center [360, 121] width 159 height 13
type input "Oceanize Bangladesh Ltd"
click at [389, 144] on label "Industry" at bounding box center [345, 148] width 189 height 8
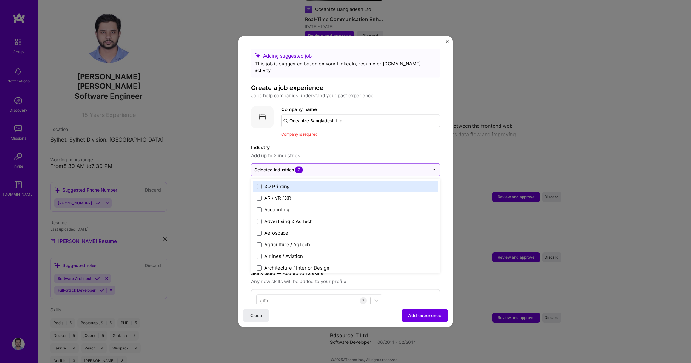
click at [314, 167] on input "text" at bounding box center [341, 170] width 175 height 7
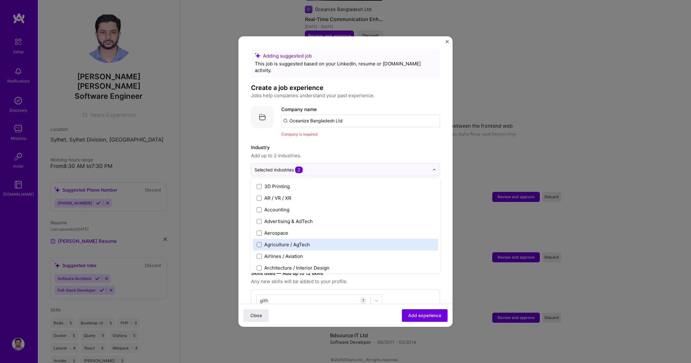
click at [406, 322] on div "Close Add experience" at bounding box center [345, 315] width 214 height 23
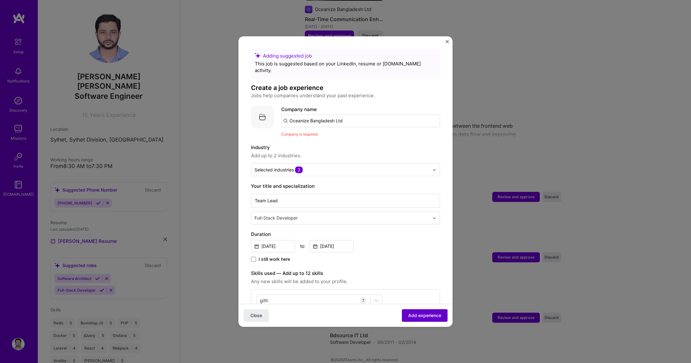
click at [412, 315] on span "Add experience" at bounding box center [424, 316] width 33 height 6
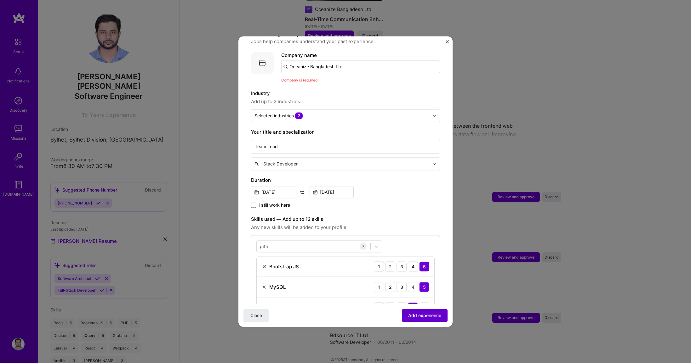
scroll to position [63, 0]
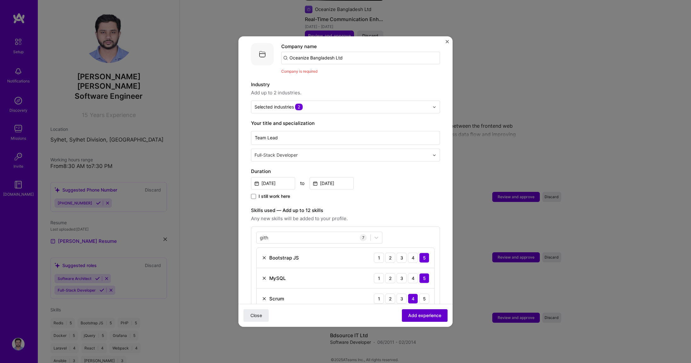
click at [411, 315] on span "Add experience" at bounding box center [424, 316] width 33 height 6
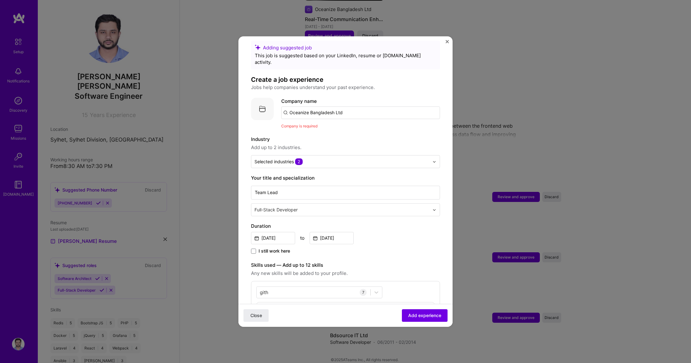
scroll to position [0, 0]
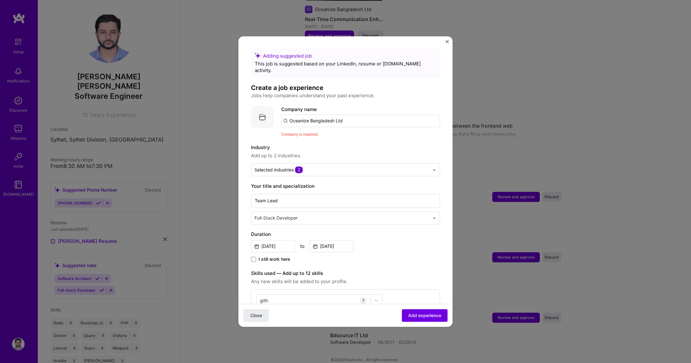
click at [322, 115] on input "Oceanize Bangladesh Ltd" at bounding box center [360, 121] width 159 height 13
drag, startPoint x: 359, startPoint y: 115, endPoint x: 228, endPoint y: 116, distance: 131.6
click at [223, 115] on div "Adding suggested job This job is suggested based on your LinkedIn, resume or [D…" at bounding box center [345, 181] width 691 height 363
click at [292, 115] on input "oceanize bangladesh ltd" at bounding box center [360, 121] width 159 height 13
type input "Oceanize bangladesh ltd"
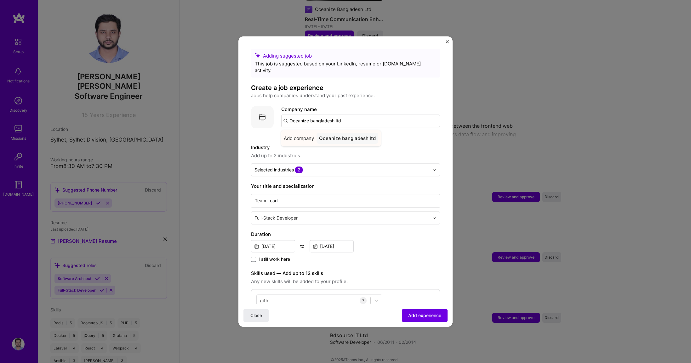
click at [346, 133] on div "Oceanize bangladesh ltd" at bounding box center [347, 138] width 62 height 11
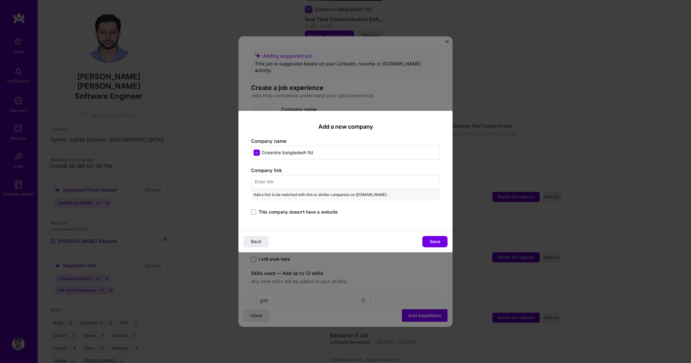
click at [309, 177] on input "text" at bounding box center [345, 182] width 189 height 14
paste input "[URL][DOMAIN_NAME]"
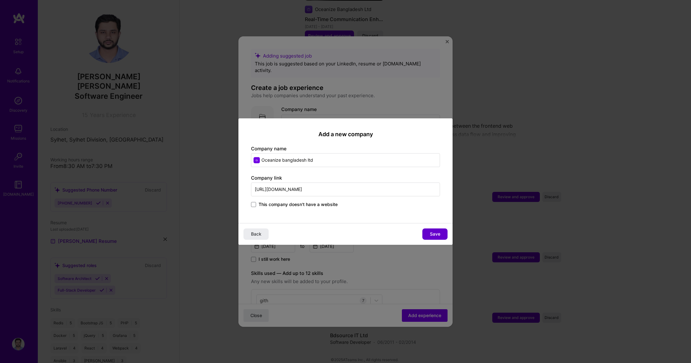
type input "[URL][DOMAIN_NAME]"
click at [430, 236] on span "Save" at bounding box center [435, 234] width 10 height 6
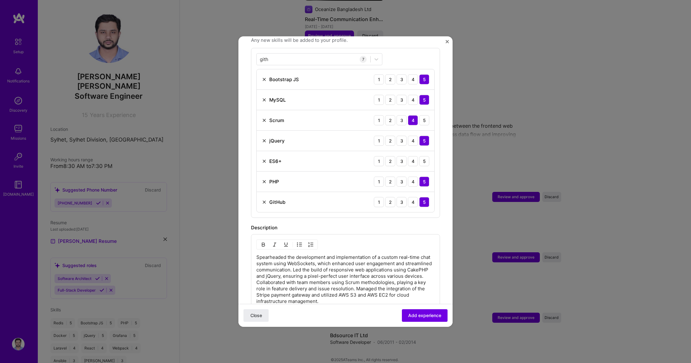
scroll to position [365, 0]
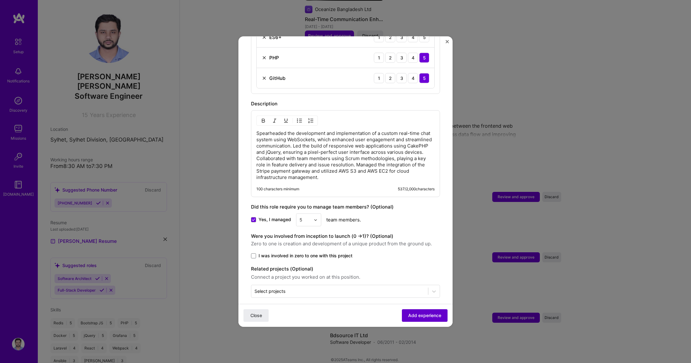
click at [415, 316] on span "Add experience" at bounding box center [424, 316] width 33 height 6
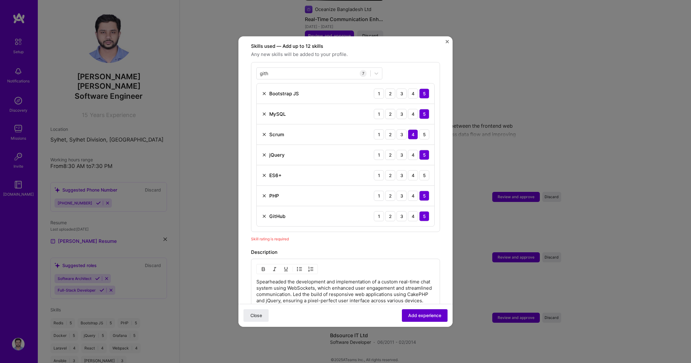
scroll to position [218, 0]
click at [419, 171] on div "5" at bounding box center [424, 176] width 10 height 10
click at [427, 314] on span "Add experience" at bounding box center [424, 316] width 33 height 6
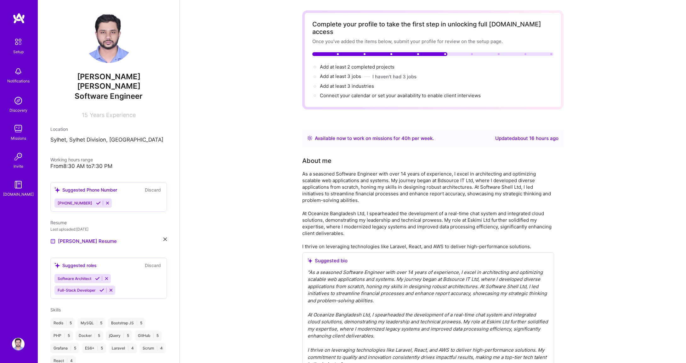
scroll to position [0, 0]
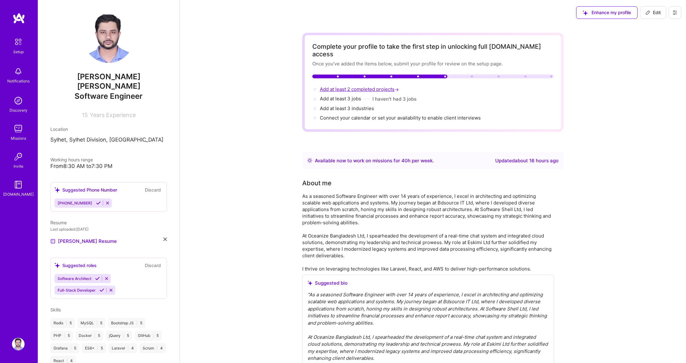
click at [373, 86] on span "Add at least 2 completed projects →" at bounding box center [360, 89] width 80 height 6
select select "US"
select select "Right Now"
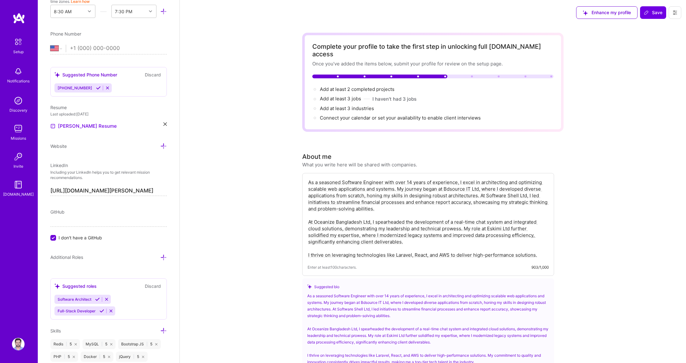
click at [349, 96] on div "Add at least 2 completed projects → Add at least 3 jobs → I haven't had 3 jobs …" at bounding box center [432, 104] width 241 height 36
click at [349, 96] on span "Add at least 3 jobs →" at bounding box center [343, 99] width 47 height 6
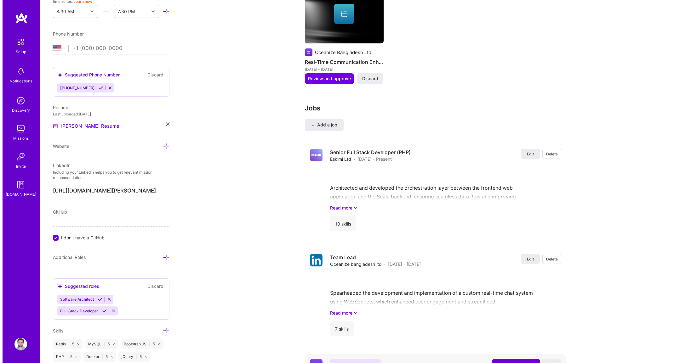
scroll to position [934, 0]
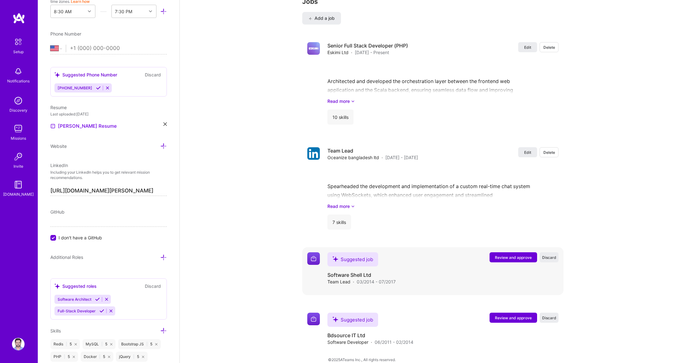
click at [507, 255] on span "Review and approve" at bounding box center [513, 257] width 37 height 5
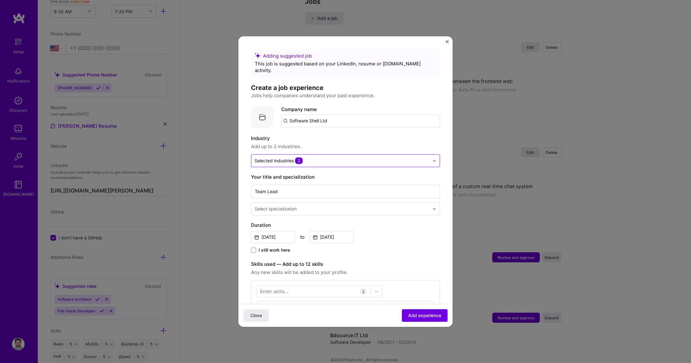
click at [337, 157] on input "text" at bounding box center [341, 160] width 175 height 7
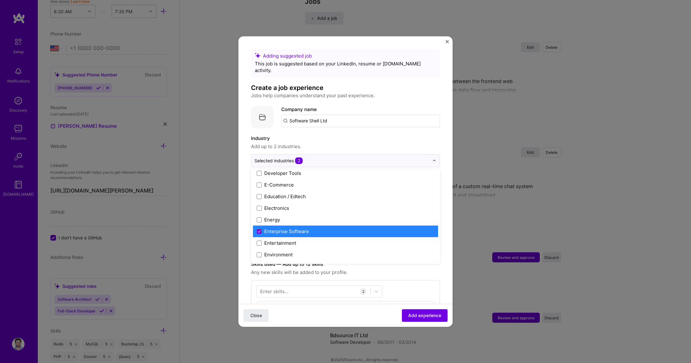
scroll to position [249, 0]
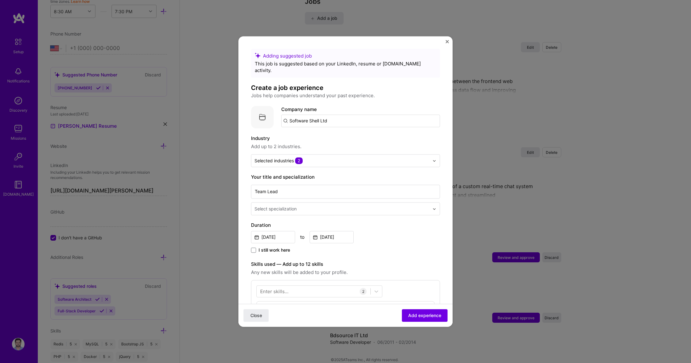
click at [376, 43] on div "Adding suggested job This job is suggested based on your LinkedIn, resume or [D…" at bounding box center [345, 181] width 214 height 291
drag, startPoint x: 332, startPoint y: 115, endPoint x: 223, endPoint y: 104, distance: 109.8
click at [223, 104] on div "Adding suggested job This job is suggested based on your LinkedIn, resume or [D…" at bounding box center [345, 181] width 691 height 363
paste input "Software Shell Ltd"
type input "Software Shell Ltd"
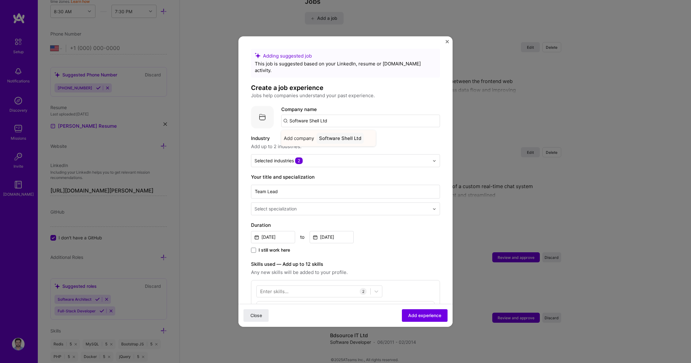
click at [341, 133] on div "Software Shell Ltd" at bounding box center [339, 138] width 47 height 11
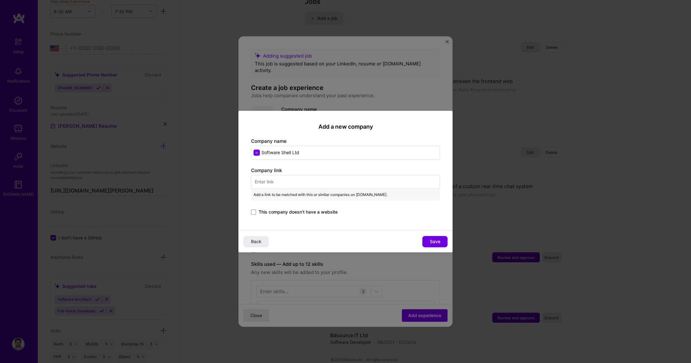
click at [295, 183] on input "text" at bounding box center [345, 182] width 189 height 14
paste input "[URL][DOMAIN_NAME]"
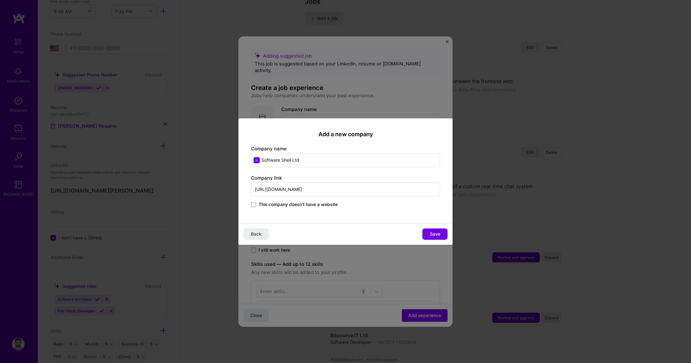
type input "[URL][DOMAIN_NAME]"
click at [349, 221] on div "Add a new company Company name Software Shell Ltd Company link [URL][DOMAIN_NAM…" at bounding box center [345, 170] width 214 height 105
click at [439, 235] on span "Save" at bounding box center [435, 234] width 10 height 6
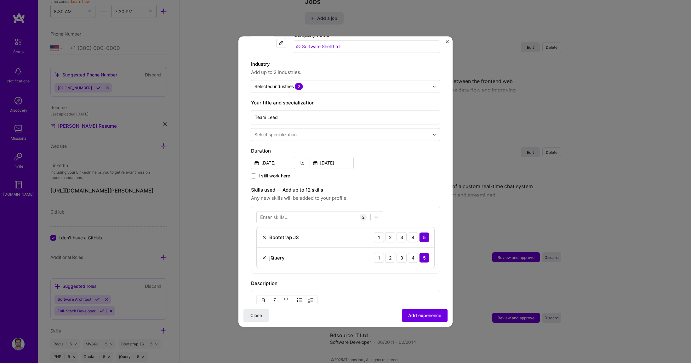
scroll to position [151, 0]
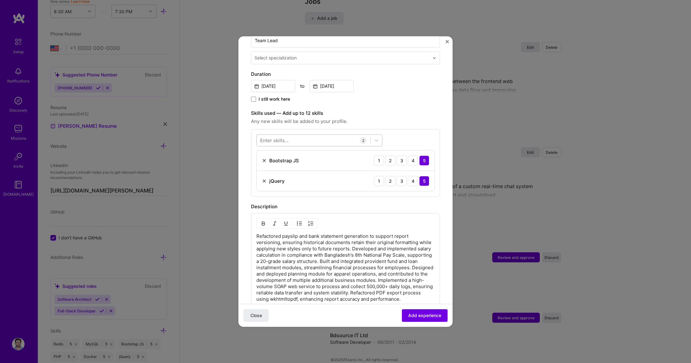
click at [292, 135] on div at bounding box center [314, 140] width 114 height 10
drag, startPoint x: 280, startPoint y: 134, endPoint x: 256, endPoint y: 131, distance: 23.5
click at [258, 135] on div "zend zend" at bounding box center [314, 140] width 114 height 10
click at [274, 135] on div "zend zend" at bounding box center [314, 140] width 114 height 10
type input "z"
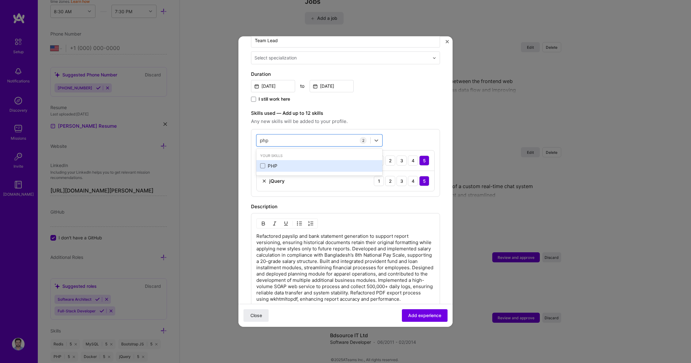
click at [280, 163] on div "PHP" at bounding box center [319, 166] width 118 height 7
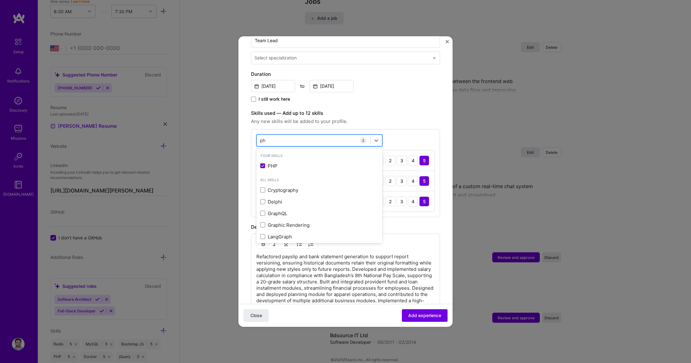
type input "p"
type input "h"
type input "z"
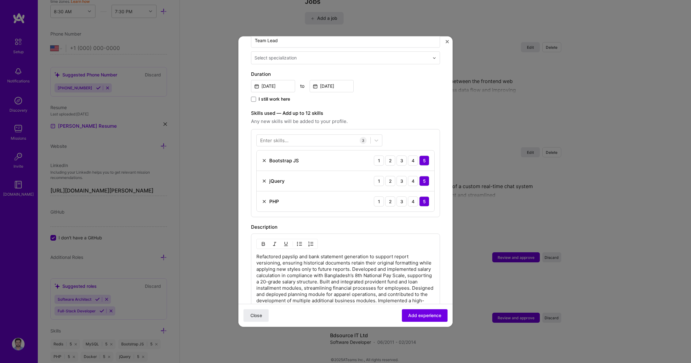
click at [399, 84] on div "[DATE] to [DATE]" at bounding box center [345, 86] width 189 height 14
click at [293, 135] on div at bounding box center [314, 140] width 114 height 10
click at [275, 163] on div "MySQL" at bounding box center [319, 166] width 118 height 7
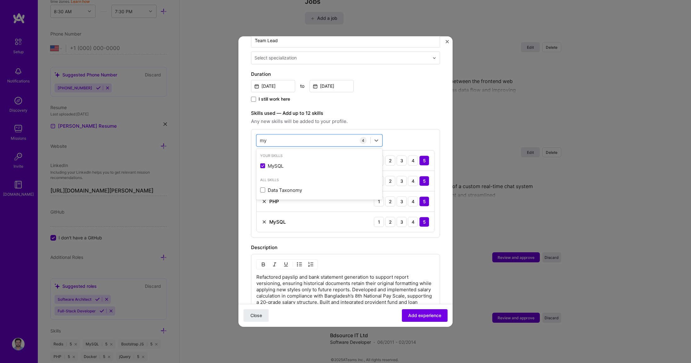
type input "m"
type input "o"
type input "s"
click at [439, 118] on form "Adding suggested job This job is suggested based on your LinkedIn, resume or [D…" at bounding box center [345, 197] width 214 height 598
click at [286, 137] on div "Enter skills..." at bounding box center [274, 140] width 28 height 7
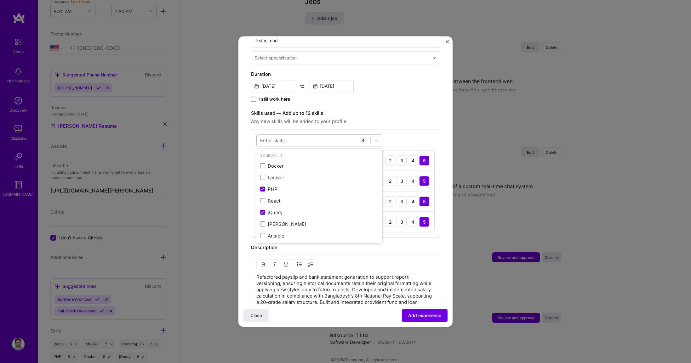
click at [294, 135] on div at bounding box center [314, 140] width 114 height 10
click at [417, 96] on div "I still work here" at bounding box center [345, 99] width 189 height 7
click at [313, 135] on div at bounding box center [314, 140] width 114 height 10
click at [308, 135] on div at bounding box center [314, 140] width 114 height 10
click at [306, 135] on div at bounding box center [314, 140] width 114 height 10
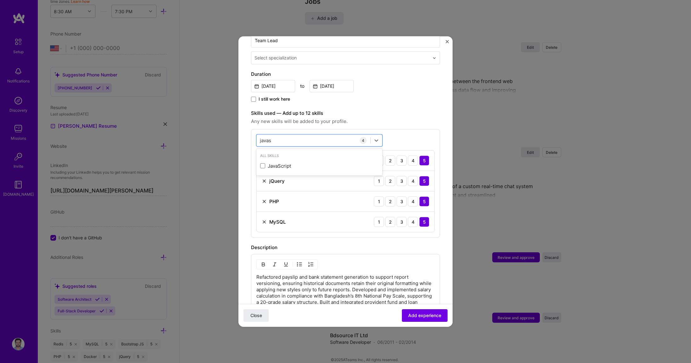
drag, startPoint x: 275, startPoint y: 165, endPoint x: 272, endPoint y: 166, distance: 3.5
click at [275, 164] on div "JavaScript" at bounding box center [319, 166] width 126 height 12
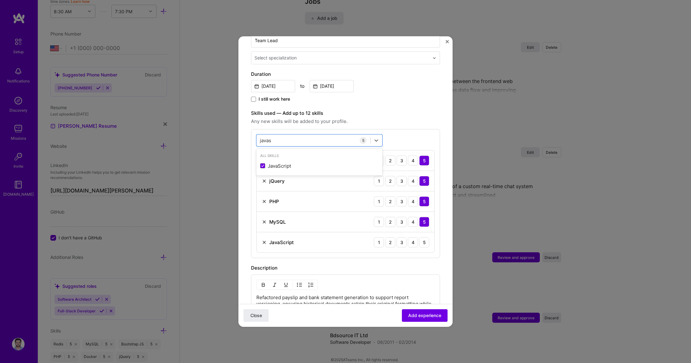
type input "javas"
click at [432, 265] on div "Description" at bounding box center [345, 268] width 189 height 8
click at [419, 237] on div "5" at bounding box center [424, 242] width 10 height 10
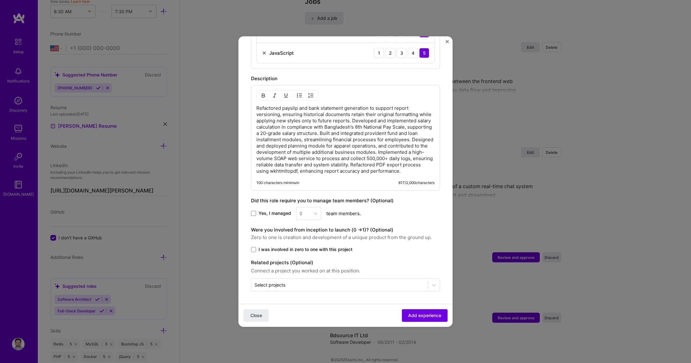
scroll to position [1, 0]
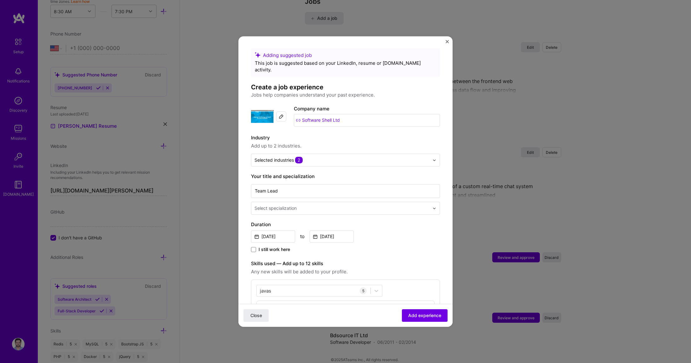
click at [277, 205] on div "Select specialization" at bounding box center [275, 208] width 42 height 7
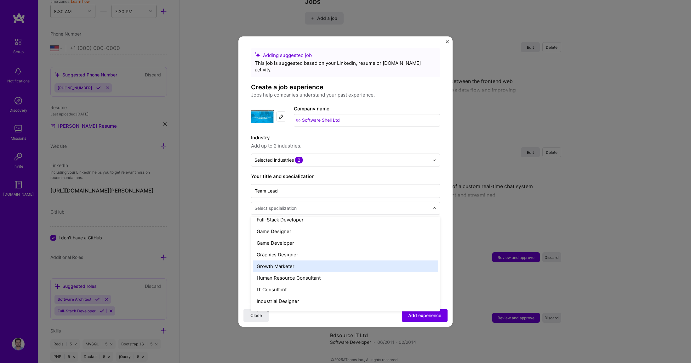
scroll to position [302, 0]
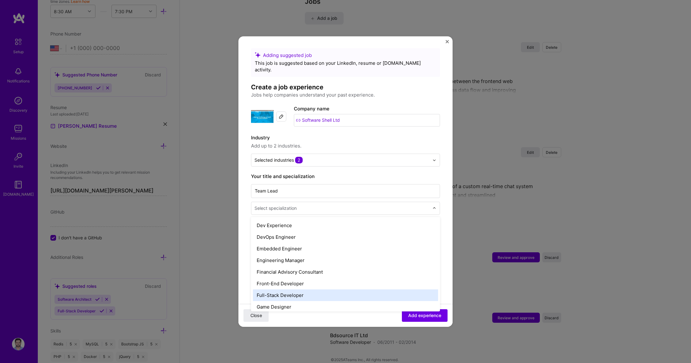
click at [280, 290] on div "Full-Stack Developer" at bounding box center [345, 296] width 185 height 12
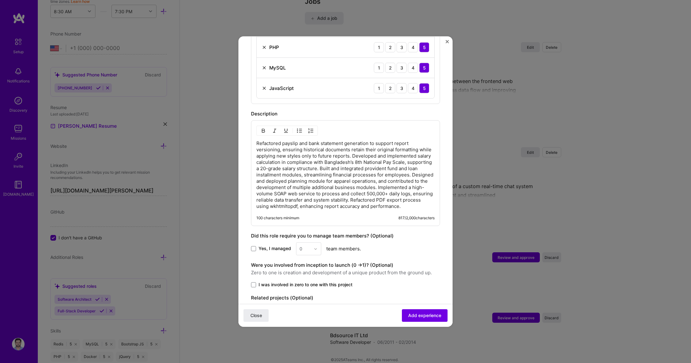
scroll to position [341, 0]
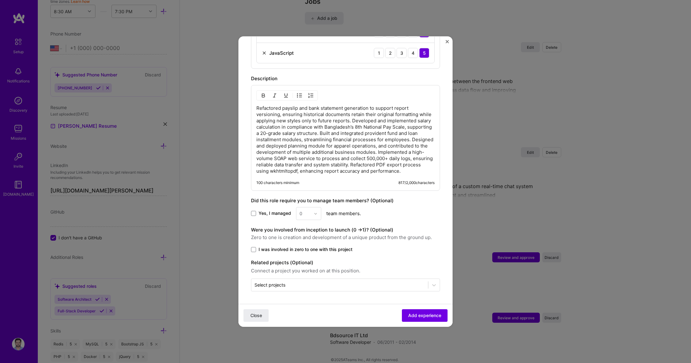
drag, startPoint x: 300, startPoint y: 217, endPoint x: 302, endPoint y: 212, distance: 5.2
click at [301, 216] on div "0" at bounding box center [308, 213] width 25 height 13
click at [302, 212] on div "0" at bounding box center [308, 213] width 25 height 13
drag, startPoint x: 257, startPoint y: 213, endPoint x: 303, endPoint y: 216, distance: 45.8
click at [258, 213] on label "Yes, I managed" at bounding box center [271, 214] width 40 height 6
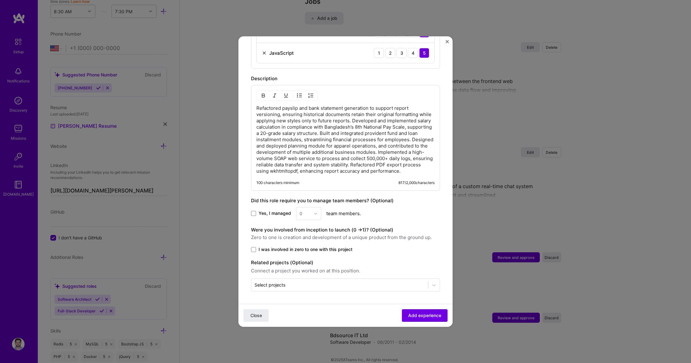
click at [0, 0] on input "Yes, I managed" at bounding box center [0, 0] width 0 height 0
click at [297, 213] on div "0" at bounding box center [304, 213] width 17 height 12
click at [311, 263] on div "4" at bounding box center [308, 265] width 21 height 12
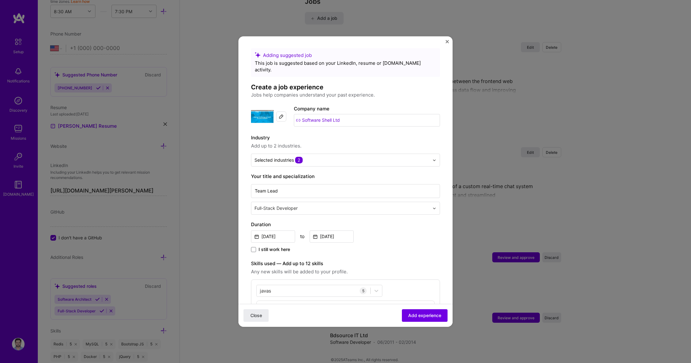
scroll to position [0, 0]
click at [417, 315] on span "Add experience" at bounding box center [424, 316] width 33 height 6
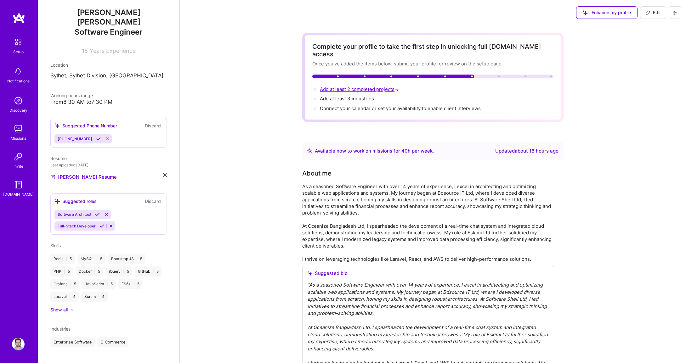
click at [357, 86] on span "Add at least 2 completed projects →" at bounding box center [360, 89] width 80 height 6
select select "US"
select select "Right Now"
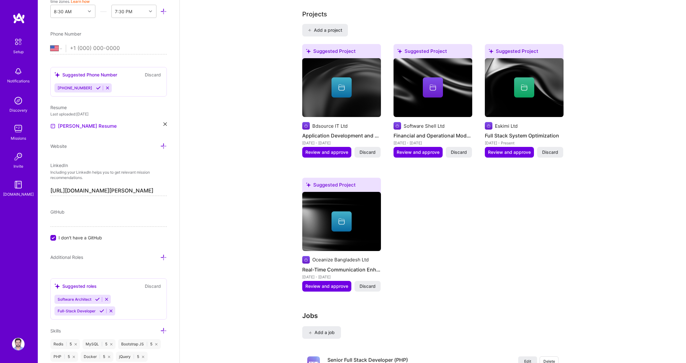
scroll to position [612, 0]
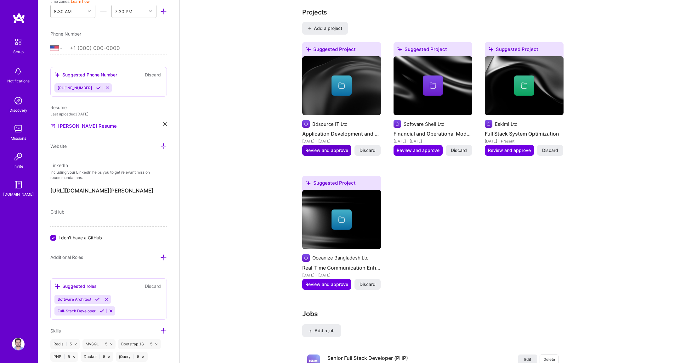
click at [341, 148] on button "Review and approve" at bounding box center [326, 150] width 49 height 11
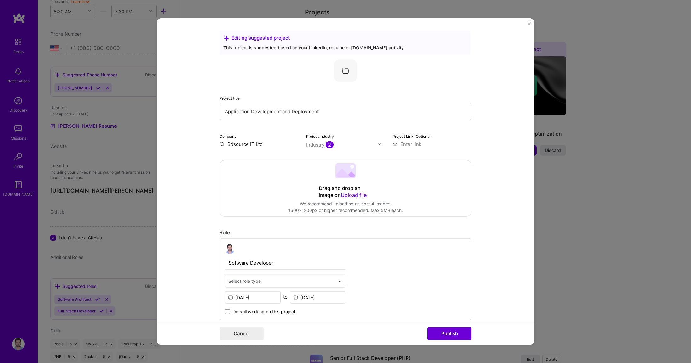
click at [527, 24] on div "Editing suggested project This project is suggested based on your LinkedIn, res…" at bounding box center [345, 181] width 378 height 327
click at [528, 24] on img "Close" at bounding box center [528, 23] width 3 height 3
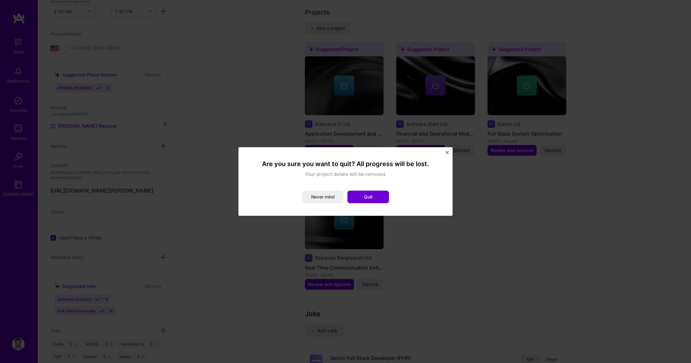
click at [450, 148] on div "Are you sure you want to quit? All progress will be lost. Your project details …" at bounding box center [345, 181] width 214 height 69
click at [447, 152] on img "Close" at bounding box center [446, 152] width 3 height 3
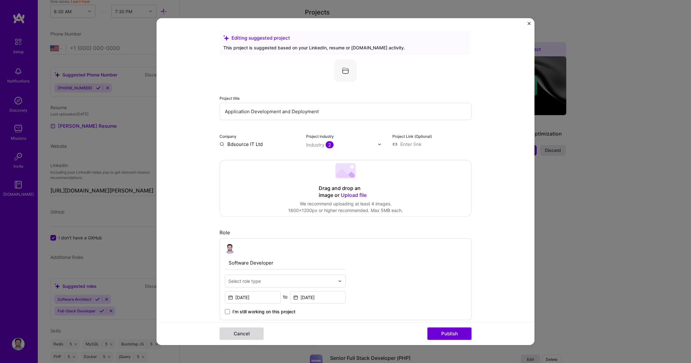
click at [232, 331] on button "Cancel" at bounding box center [241, 333] width 44 height 13
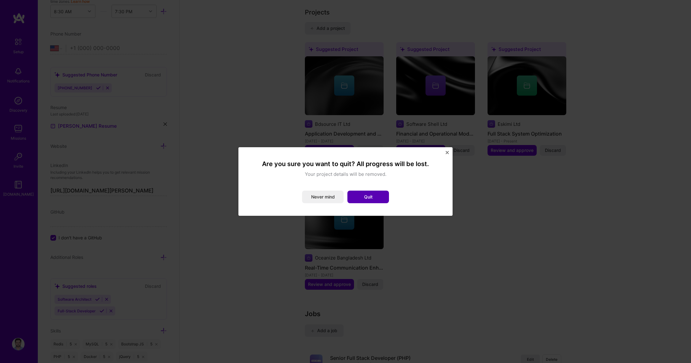
click at [373, 195] on button "Quit" at bounding box center [368, 197] width 42 height 13
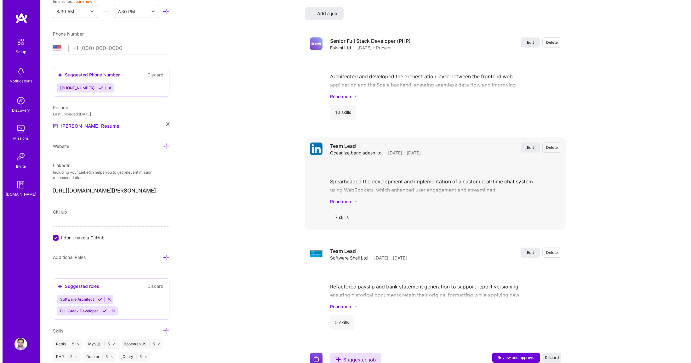
scroll to position [969, 0]
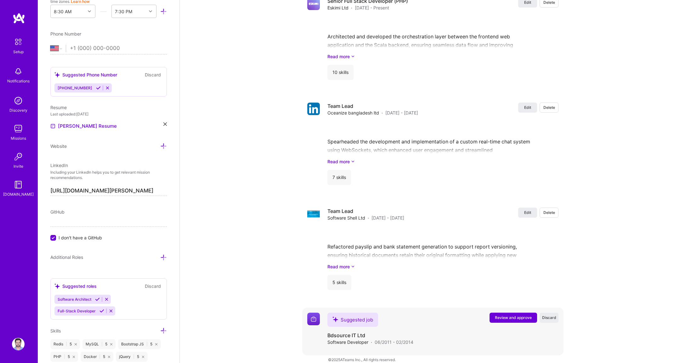
click at [520, 313] on button "Review and approve" at bounding box center [513, 318] width 48 height 10
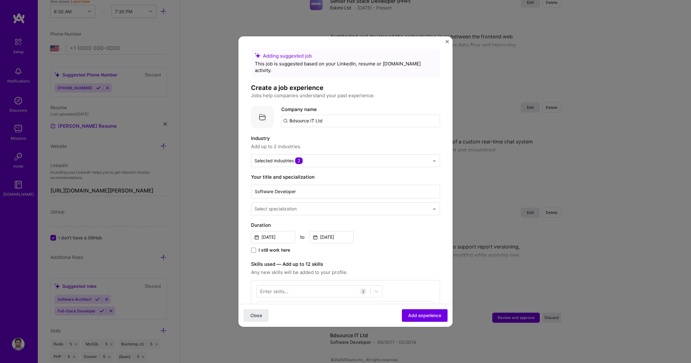
drag, startPoint x: 332, startPoint y: 116, endPoint x: 235, endPoint y: 107, distance: 97.9
click at [235, 107] on div "Adding suggested job This job is suggested based on your LinkedIn, resume or [D…" at bounding box center [345, 181] width 691 height 363
paste input "Bdsource IT Ltd"
type input "Bdsource IT Ltd"
click at [339, 133] on div "Bdsource IT Ltd" at bounding box center [336, 138] width 41 height 11
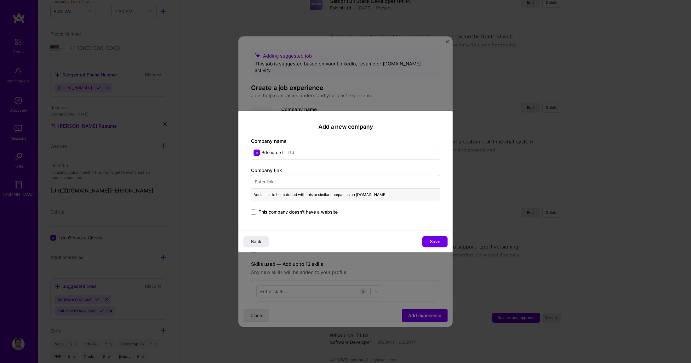
click at [294, 185] on input "text" at bounding box center [345, 182] width 189 height 14
paste input "[URL][DOMAIN_NAME]"
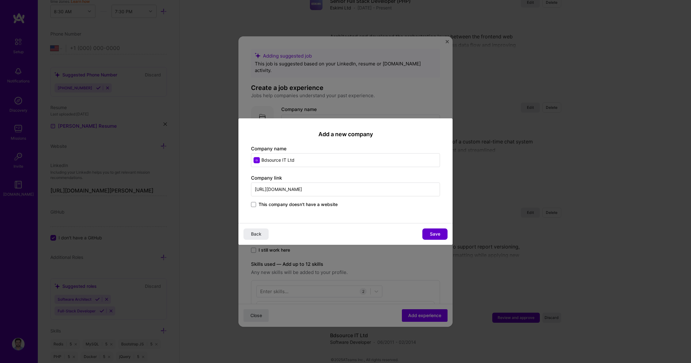
type input "[URL][DOMAIN_NAME]"
click at [437, 235] on span "Save" at bounding box center [435, 234] width 10 height 6
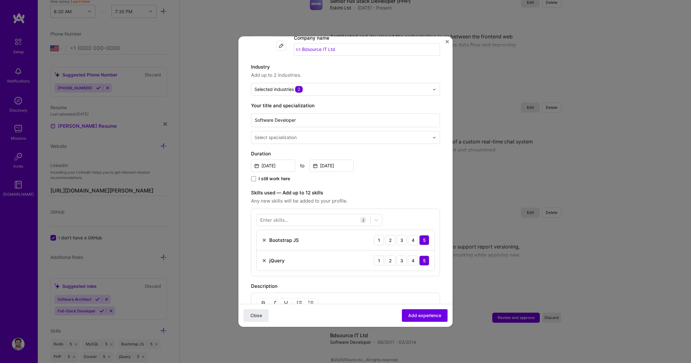
scroll to position [76, 0]
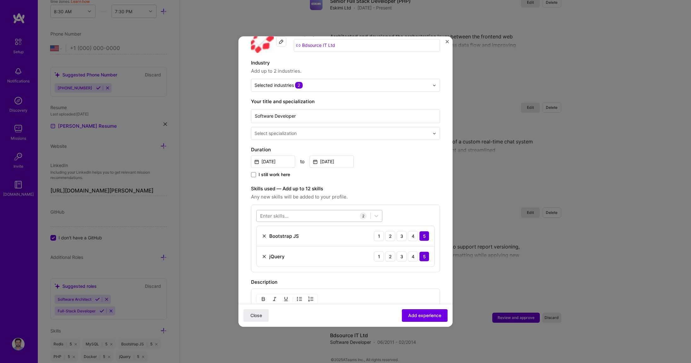
click at [312, 211] on div at bounding box center [314, 216] width 114 height 10
click at [282, 236] on div "PHP" at bounding box center [319, 242] width 126 height 12
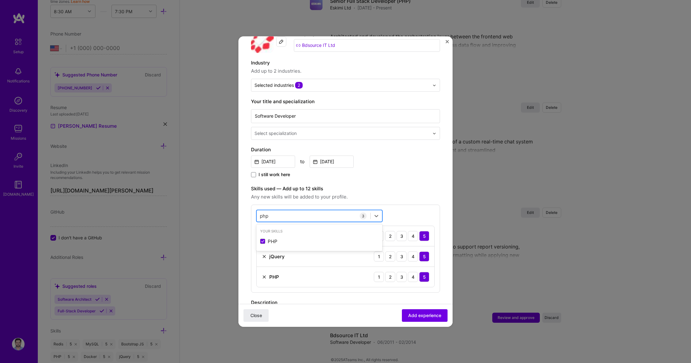
click at [277, 211] on div "php php" at bounding box center [314, 216] width 114 height 10
type input "p"
type input "j"
click at [279, 240] on div "JavaScript" at bounding box center [319, 242] width 126 height 12
click at [286, 211] on div "javascript javascript" at bounding box center [314, 216] width 114 height 10
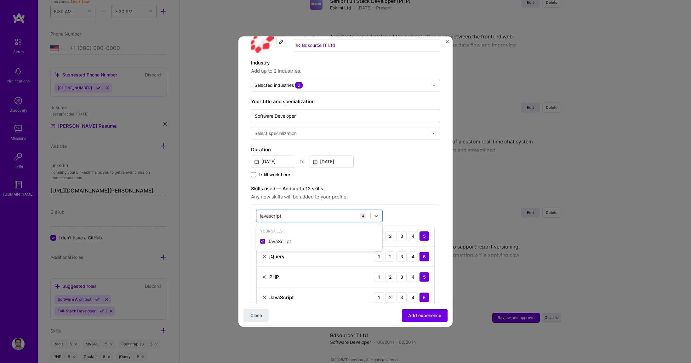
drag, startPoint x: 302, startPoint y: 207, endPoint x: 246, endPoint y: 205, distance: 56.7
click at [244, 205] on form "Adding suggested job This job is suggested based on your LinkedIn, resume or [D…" at bounding box center [345, 259] width 214 height 573
type input "j"
type input "c"
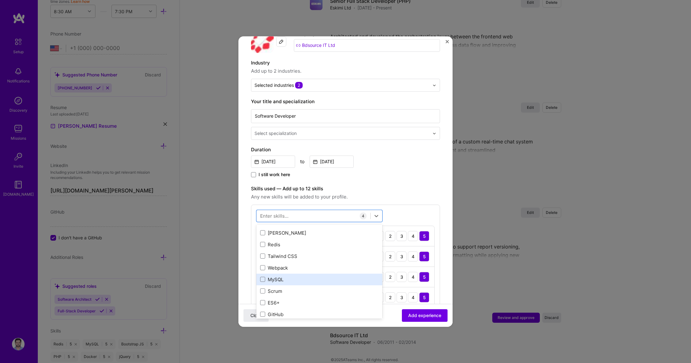
click at [326, 276] on div "MySQL" at bounding box center [319, 279] width 118 height 7
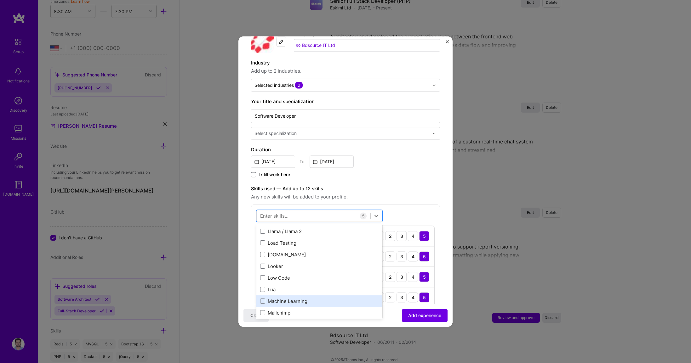
scroll to position [2266, 0]
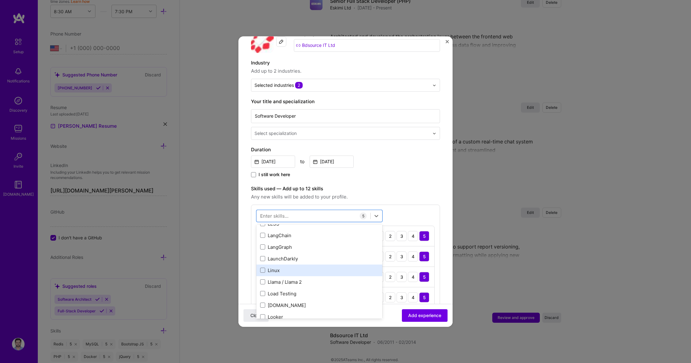
click at [275, 267] on div "Linux" at bounding box center [319, 270] width 118 height 7
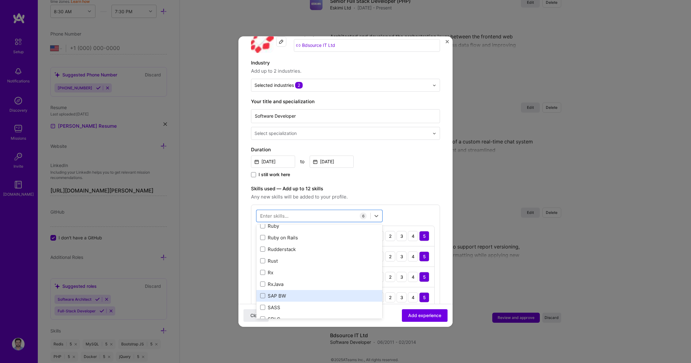
scroll to position [3324, 0]
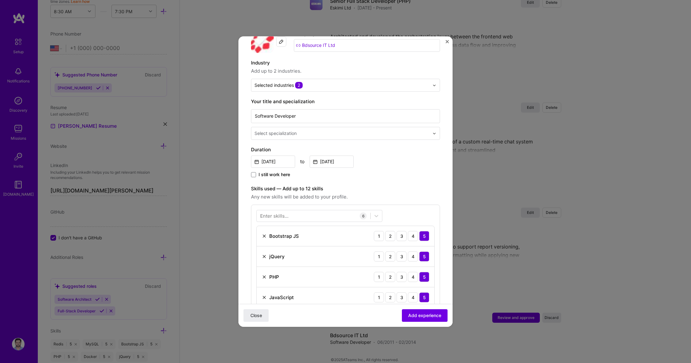
click at [316, 8] on div "Adding suggested job This job is suggested based on your LinkedIn, resume or [D…" at bounding box center [345, 181] width 691 height 363
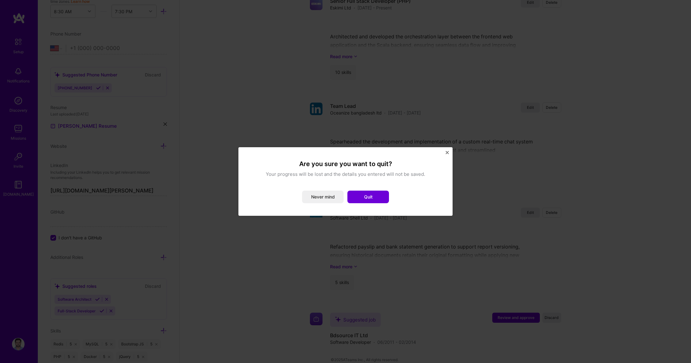
click at [327, 198] on button "Never mind" at bounding box center [323, 197] width 42 height 13
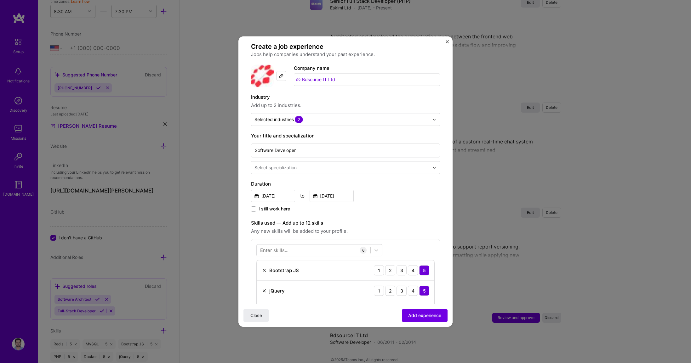
scroll to position [0, 0]
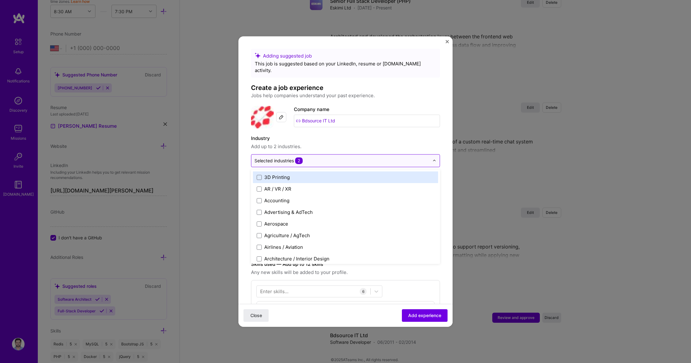
click at [311, 157] on input "text" at bounding box center [341, 160] width 175 height 7
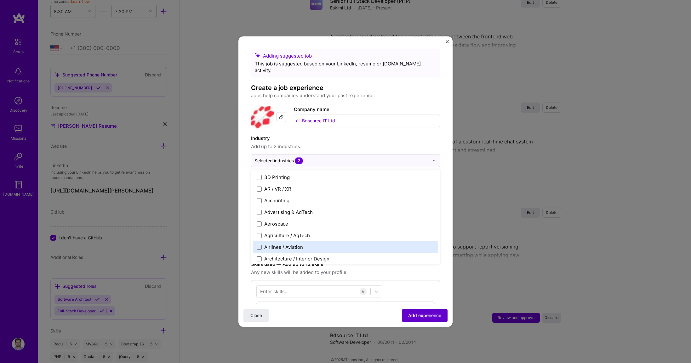
click at [424, 319] on span "Add experience" at bounding box center [424, 316] width 33 height 6
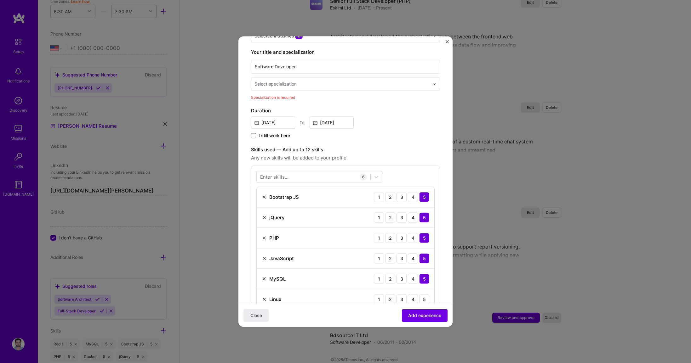
scroll to position [131, 0]
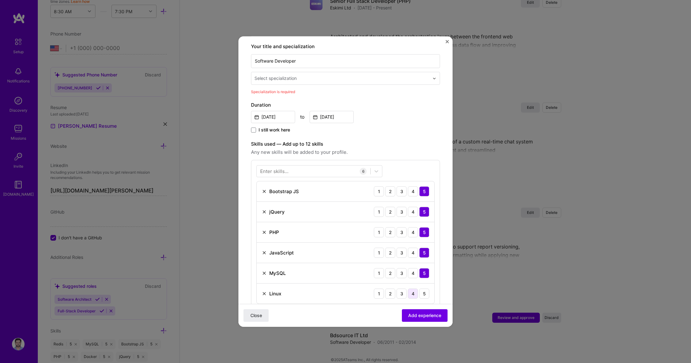
click at [408, 289] on div "4" at bounding box center [413, 294] width 10 height 10
click at [417, 318] on span "Add experience" at bounding box center [424, 316] width 33 height 6
click at [279, 75] on div "Select specialization" at bounding box center [275, 78] width 42 height 7
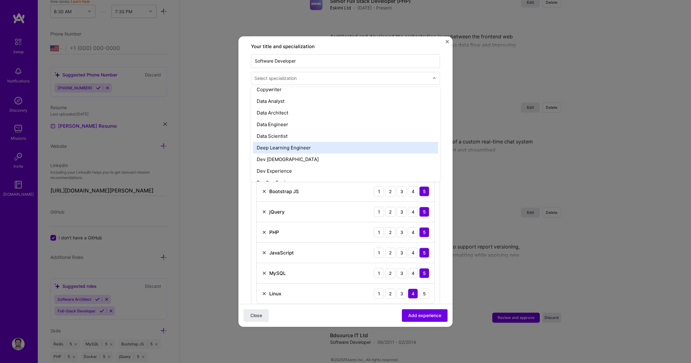
scroll to position [302, 0]
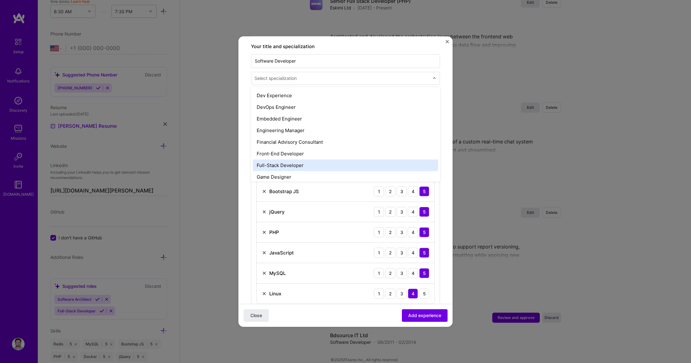
click at [293, 161] on div "Full-Stack Developer" at bounding box center [345, 166] width 185 height 12
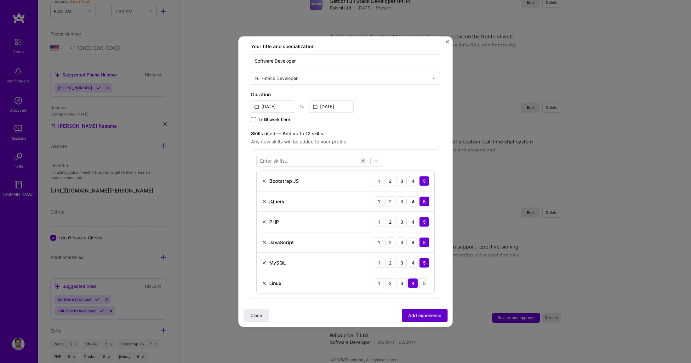
click at [419, 318] on span "Add experience" at bounding box center [424, 316] width 33 height 6
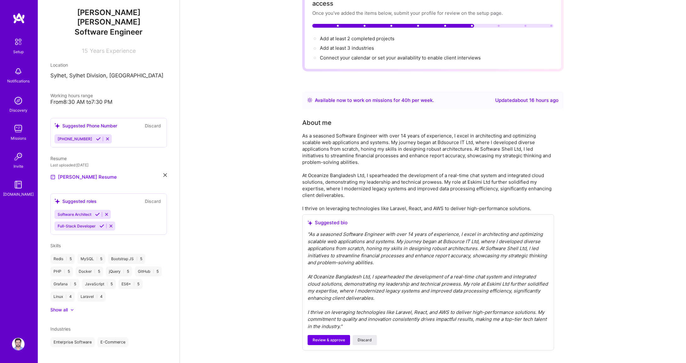
scroll to position [0, 0]
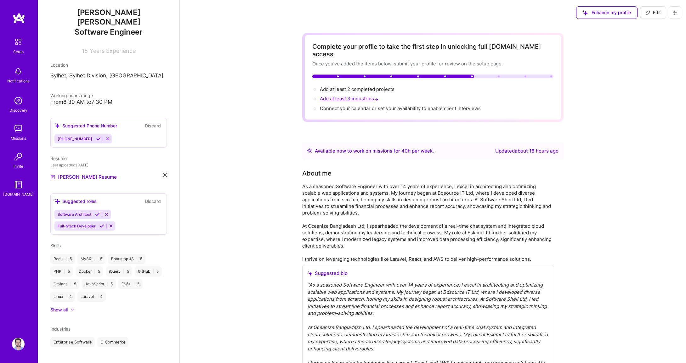
click at [358, 96] on span "Add at least 3 industries →" at bounding box center [350, 99] width 60 height 6
select select "US"
select select "Right Now"
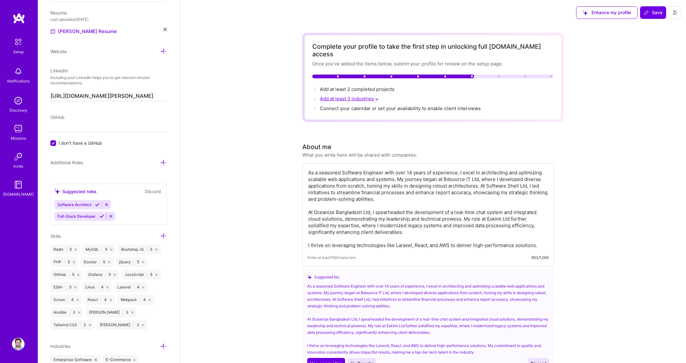
scroll to position [336, 0]
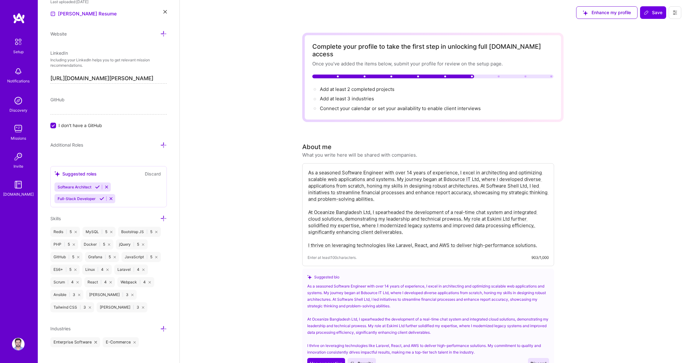
click at [161, 142] on icon at bounding box center [163, 145] width 7 height 7
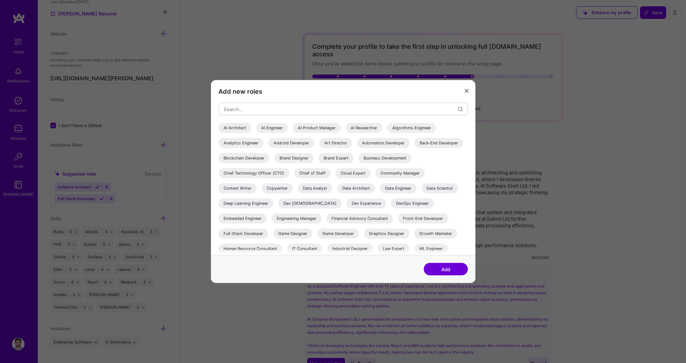
click at [268, 233] on div "Full-Stack Developer" at bounding box center [243, 234] width 50 height 10
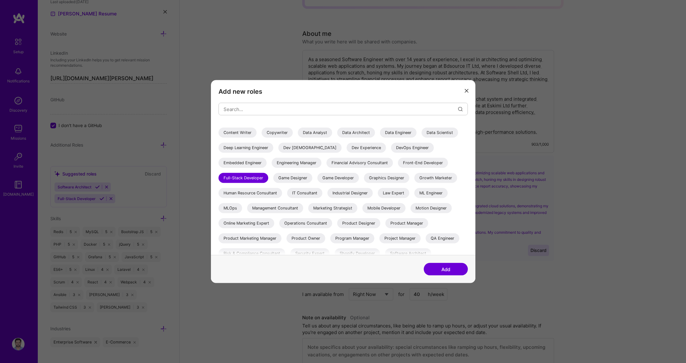
scroll to position [0, 0]
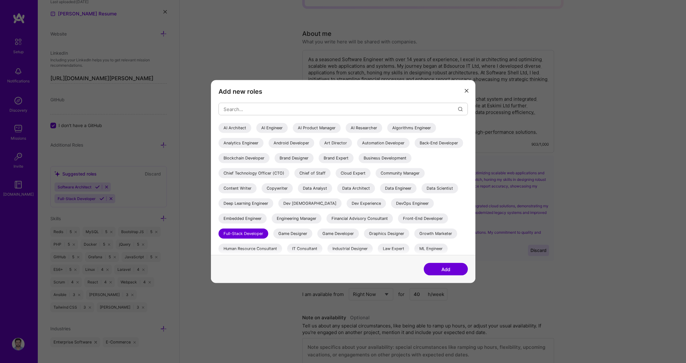
click at [415, 148] on div "Back-End Developer" at bounding box center [439, 143] width 48 height 10
click at [459, 271] on button "Add" at bounding box center [446, 269] width 44 height 13
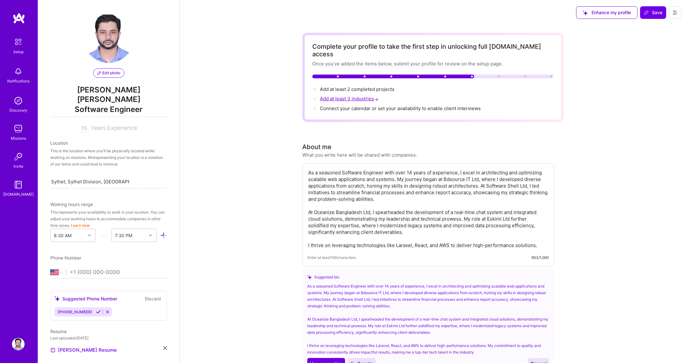
click at [354, 96] on span "Add at least 3 industries →" at bounding box center [350, 99] width 60 height 6
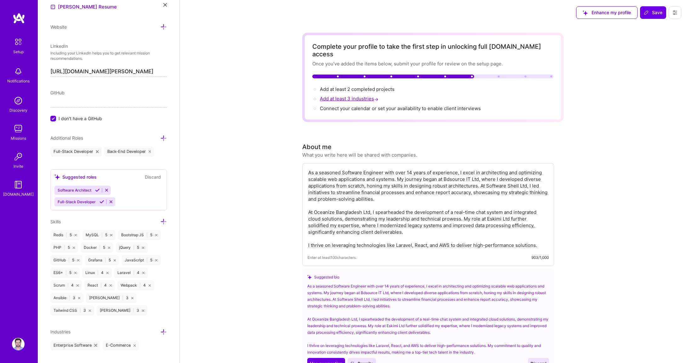
scroll to position [347, 0]
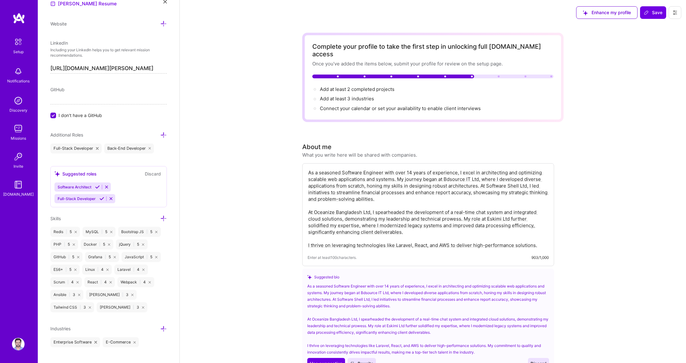
click at [150, 337] on div "Enterprise Software E-Commerce" at bounding box center [108, 342] width 116 height 10
click at [160, 326] on icon at bounding box center [163, 329] width 7 height 7
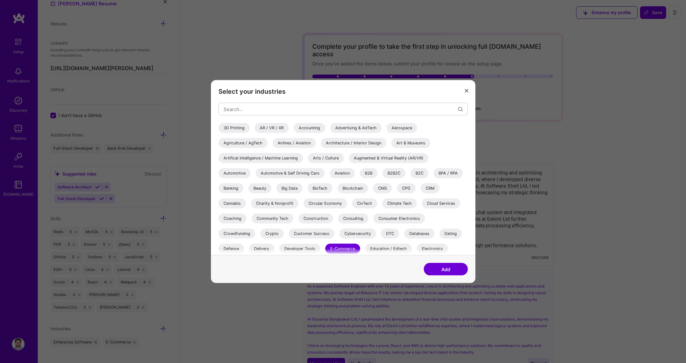
click at [367, 129] on div "Advertising & AdTech" at bounding box center [355, 128] width 51 height 10
drag, startPoint x: 446, startPoint y: 269, endPoint x: 451, endPoint y: 270, distance: 5.5
click at [446, 268] on button "Add" at bounding box center [446, 269] width 44 height 13
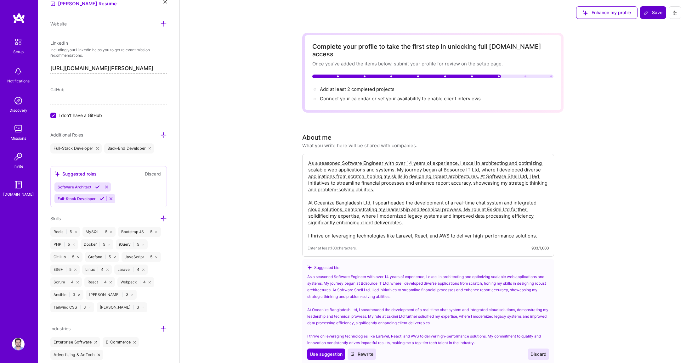
click at [651, 11] on span "Save" at bounding box center [653, 12] width 19 height 6
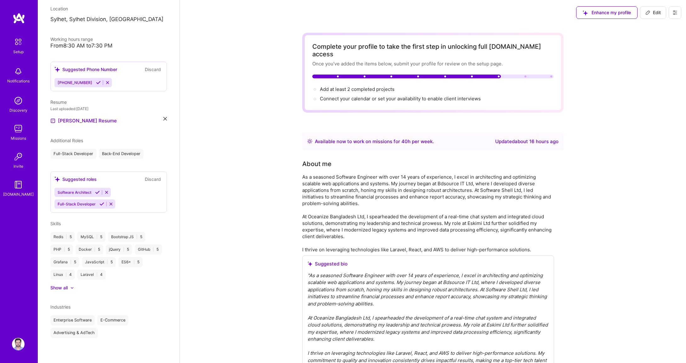
scroll to position [111, 0]
